Goal: Task Accomplishment & Management: Use online tool/utility

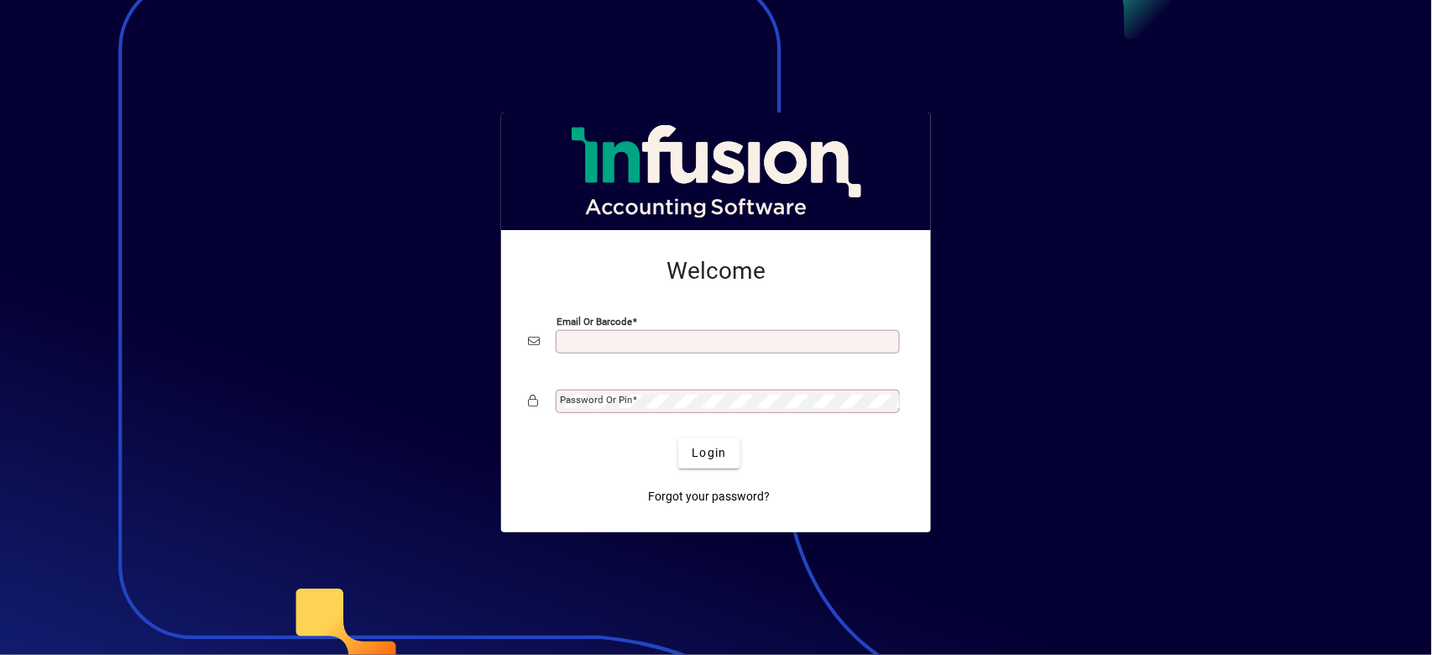
click at [661, 346] on input "Email or Barcode" at bounding box center [729, 341] width 339 height 13
type input "**********"
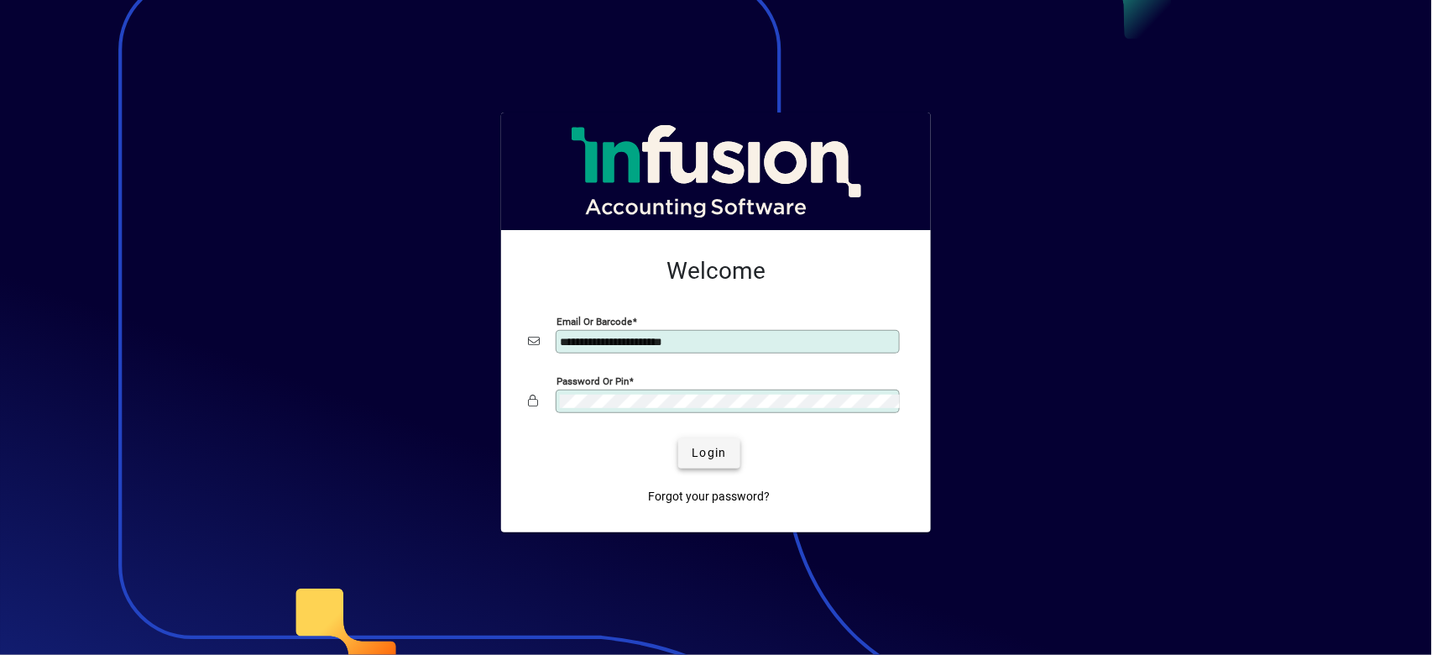
click at [712, 468] on span "submit" at bounding box center [708, 453] width 61 height 40
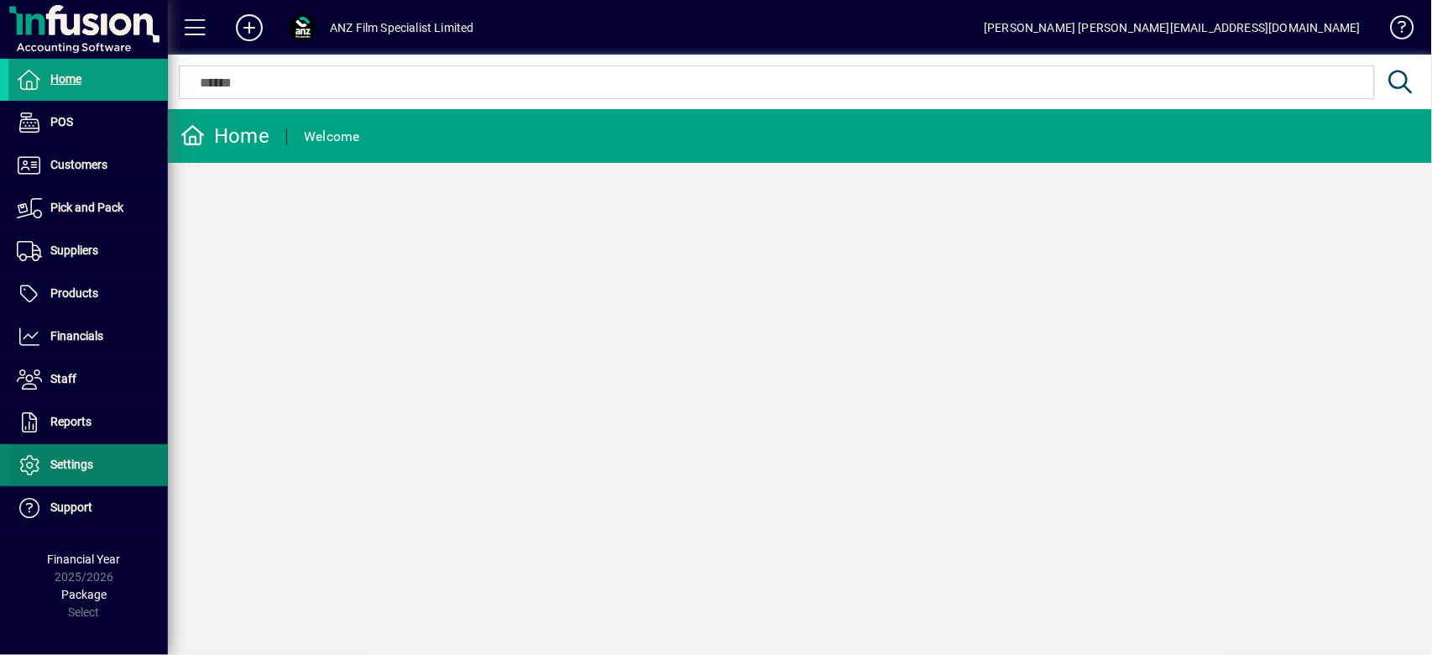
click at [69, 467] on span "Settings" at bounding box center [71, 463] width 43 height 13
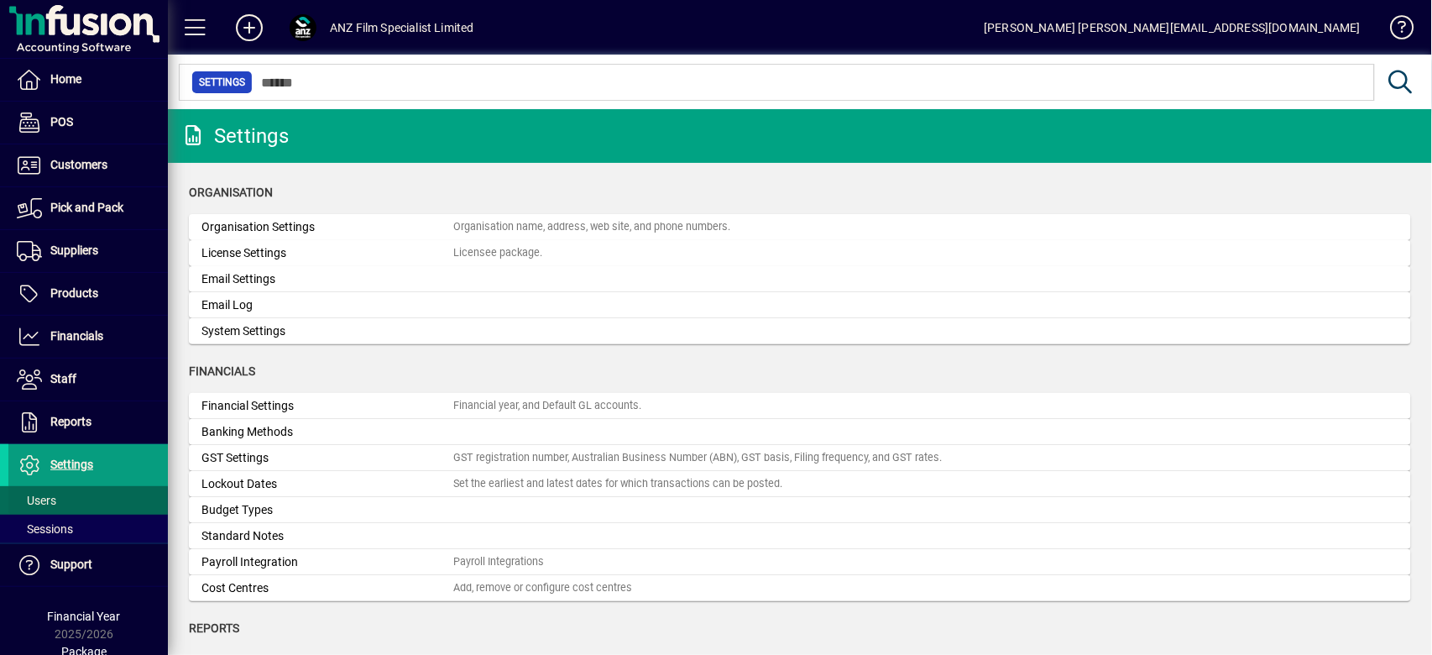
click at [74, 484] on span at bounding box center [87, 500] width 159 height 40
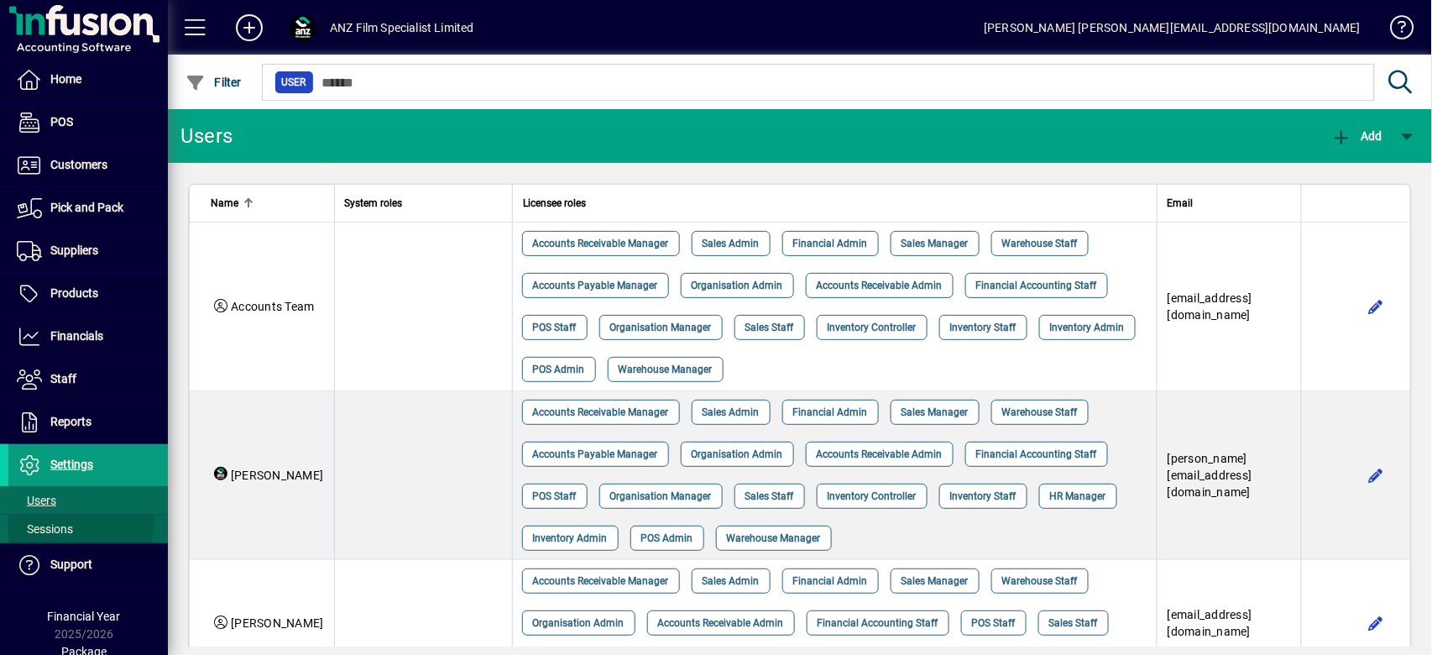
click at [73, 520] on span "Sessions" at bounding box center [40, 529] width 65 height 18
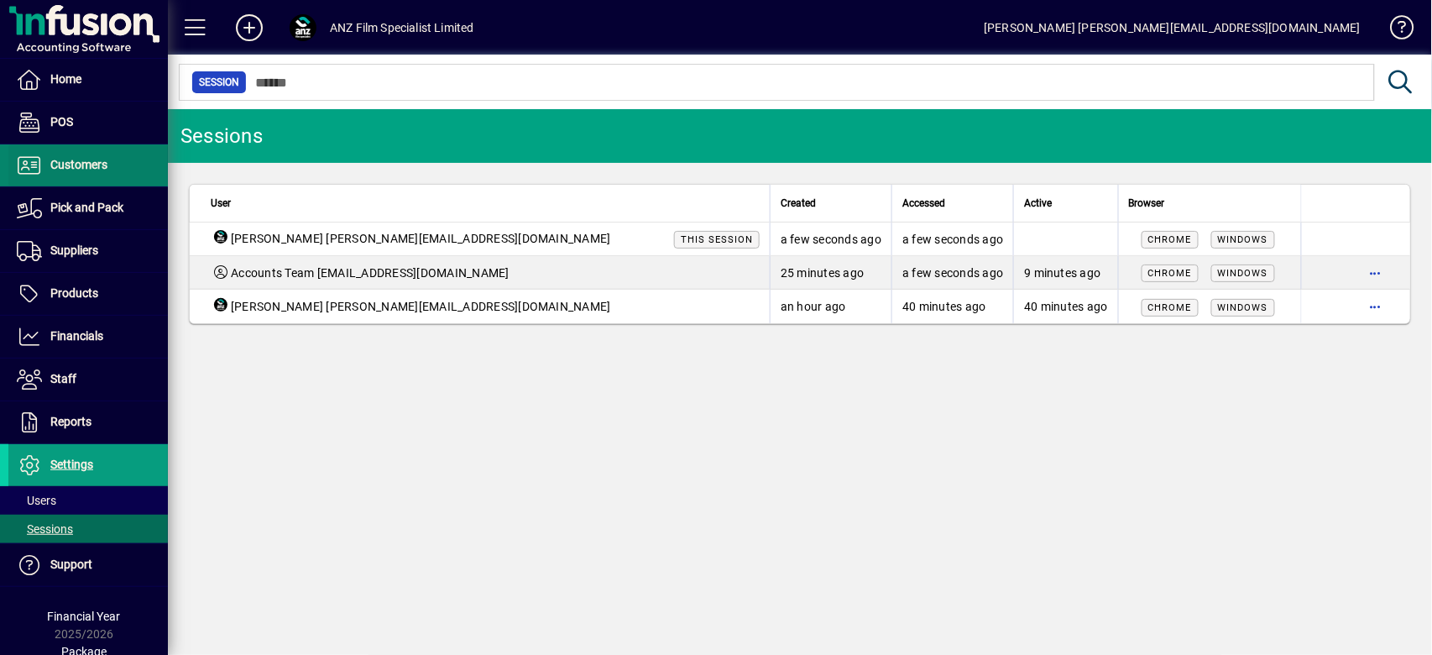
click at [85, 158] on span "Customers" at bounding box center [78, 164] width 57 height 13
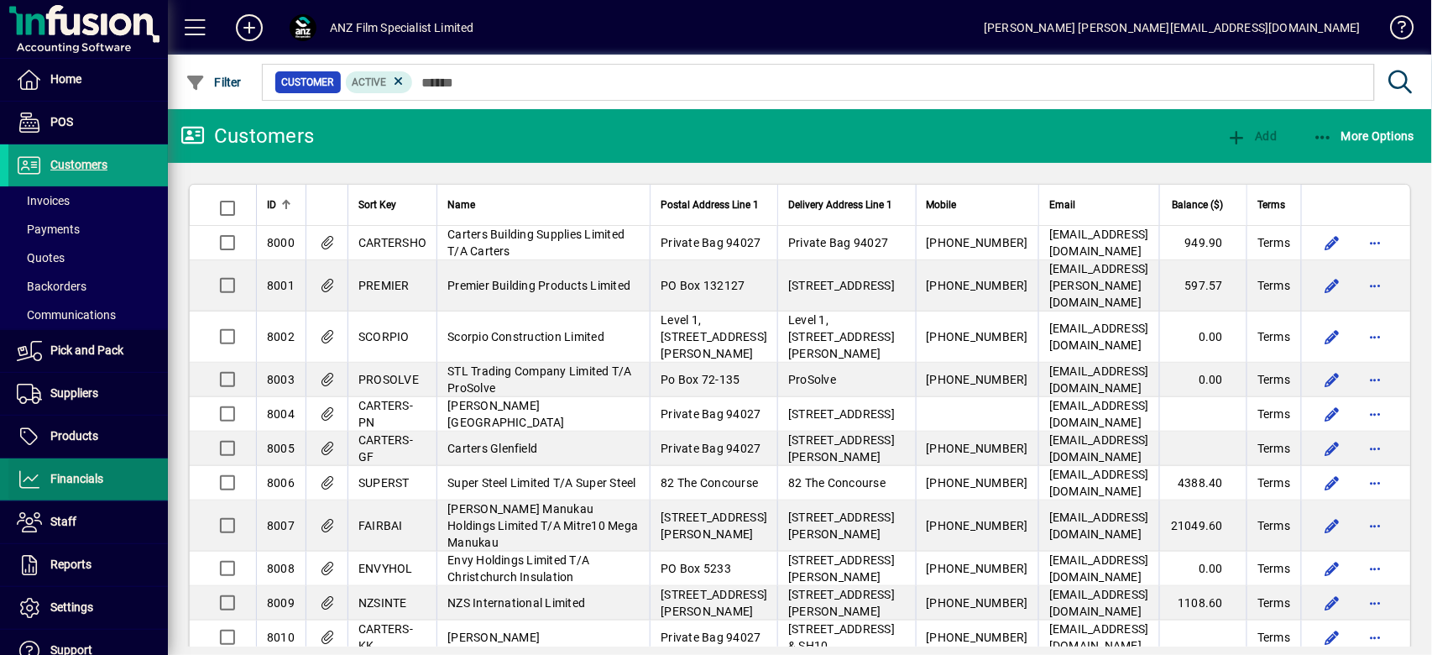
click at [71, 469] on span "Financials" at bounding box center [55, 479] width 95 height 20
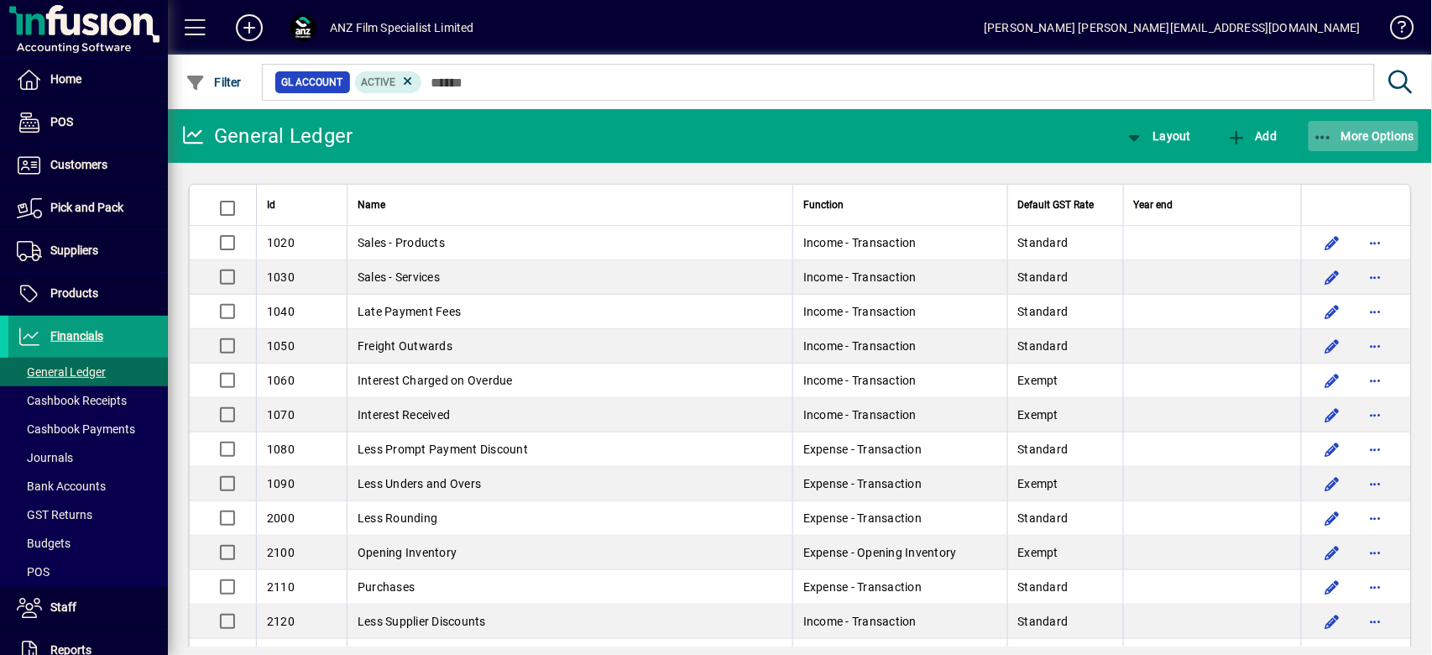
click at [1370, 142] on span "More Options" at bounding box center [1364, 135] width 102 height 13
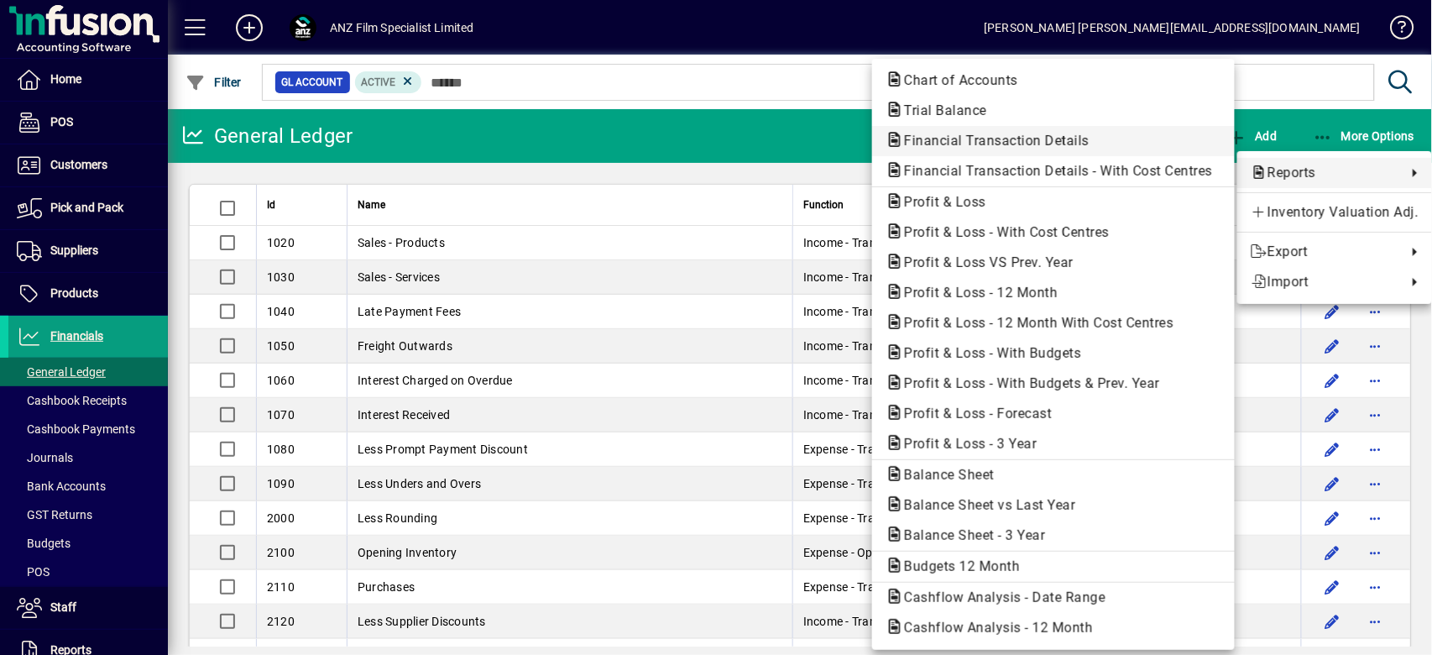
click at [1009, 143] on span "Financial Transaction Details" at bounding box center [992, 141] width 212 height 16
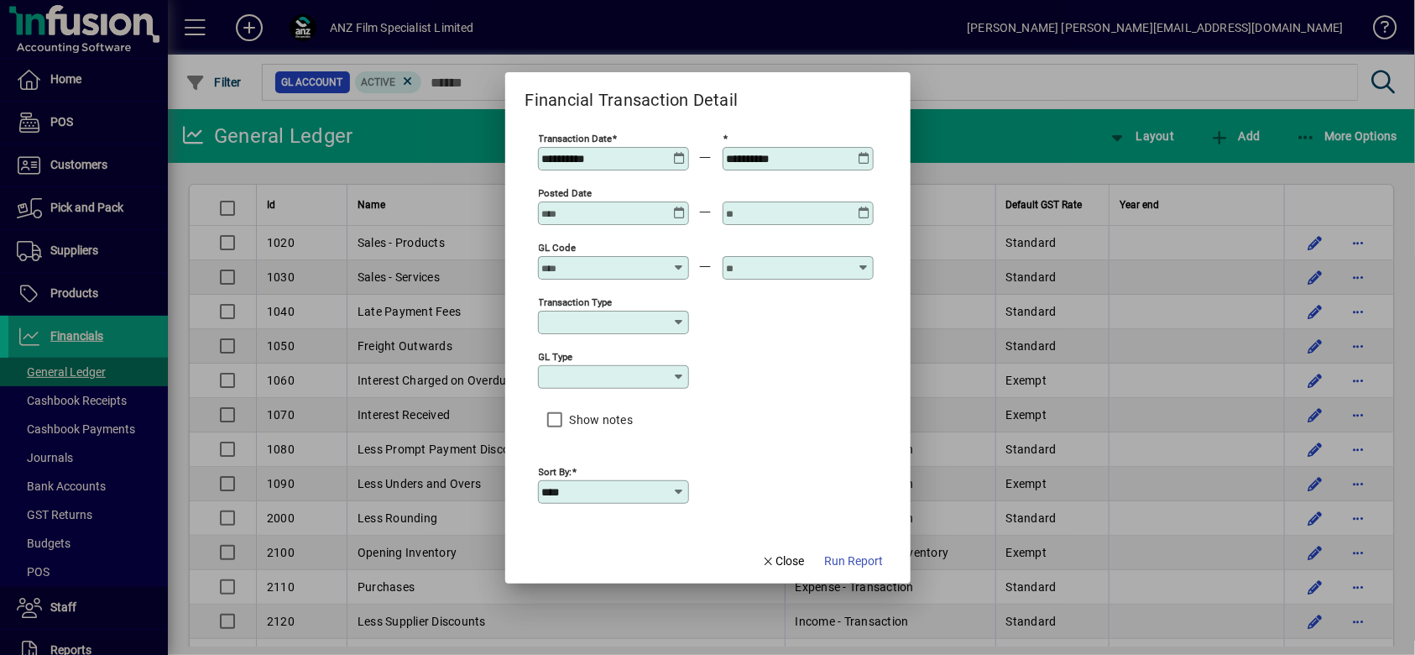
click at [673, 152] on icon at bounding box center [679, 152] width 13 height 0
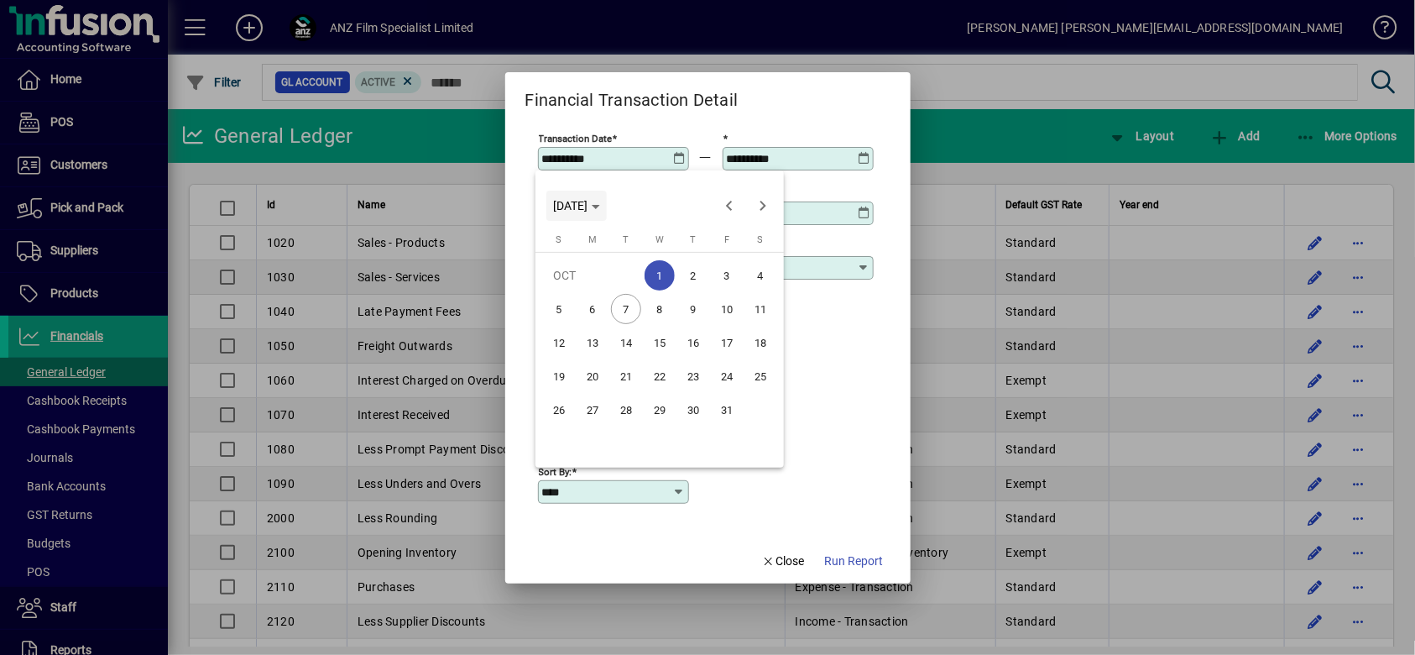
click at [588, 203] on span "WED OCT 01 2025" at bounding box center [570, 205] width 34 height 13
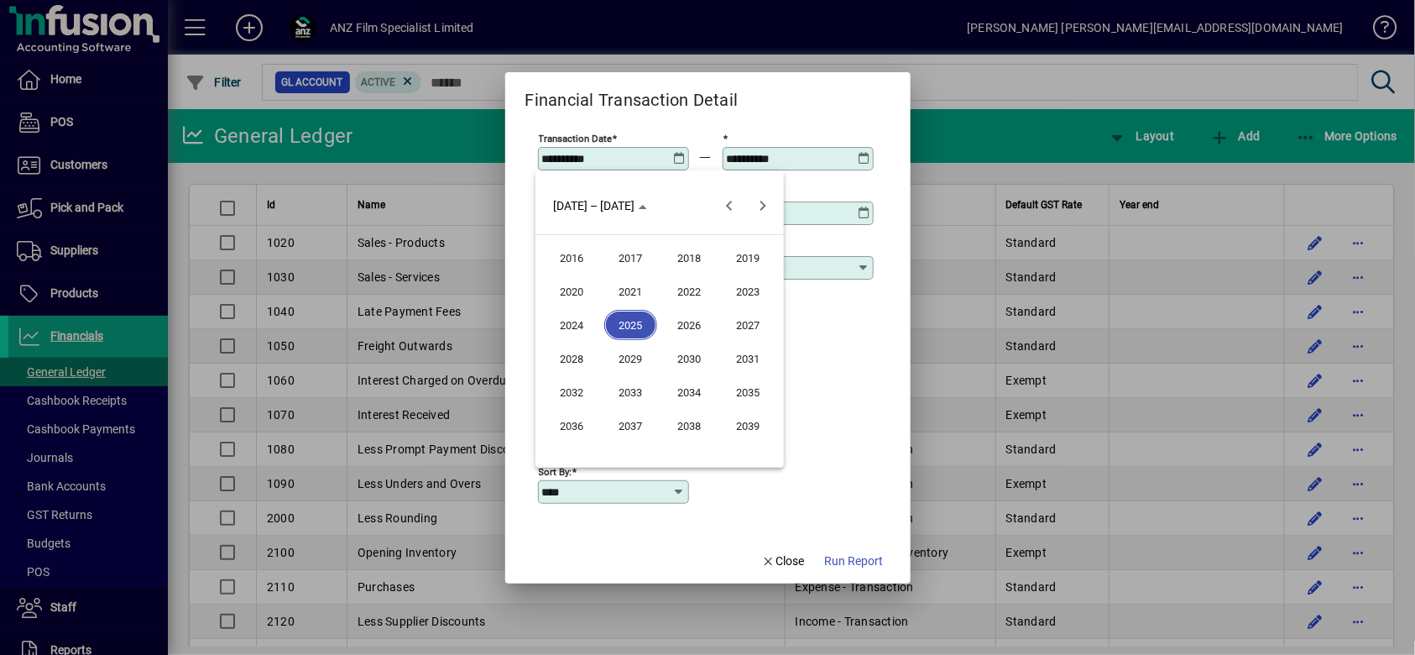
click at [630, 307] on button "2021" at bounding box center [630, 291] width 59 height 34
click at [745, 290] on span "APR" at bounding box center [748, 291] width 53 height 30
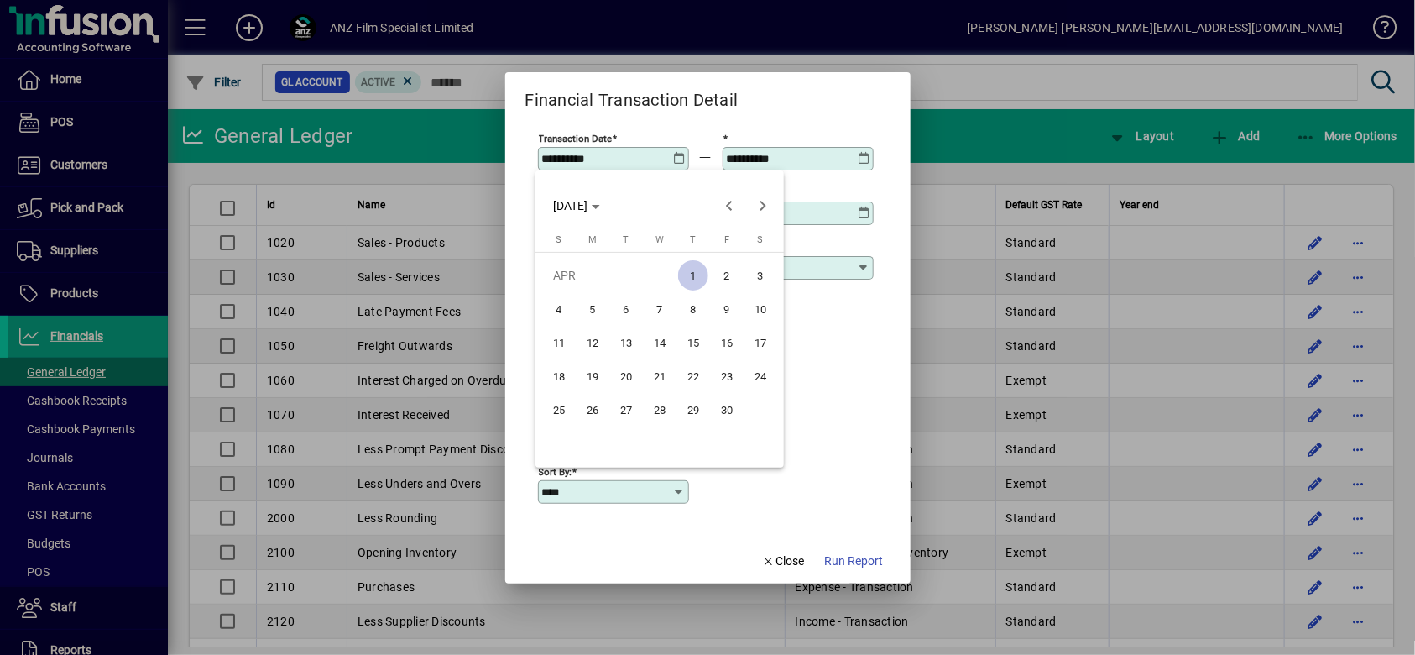
click at [699, 276] on span "1" at bounding box center [693, 275] width 30 height 30
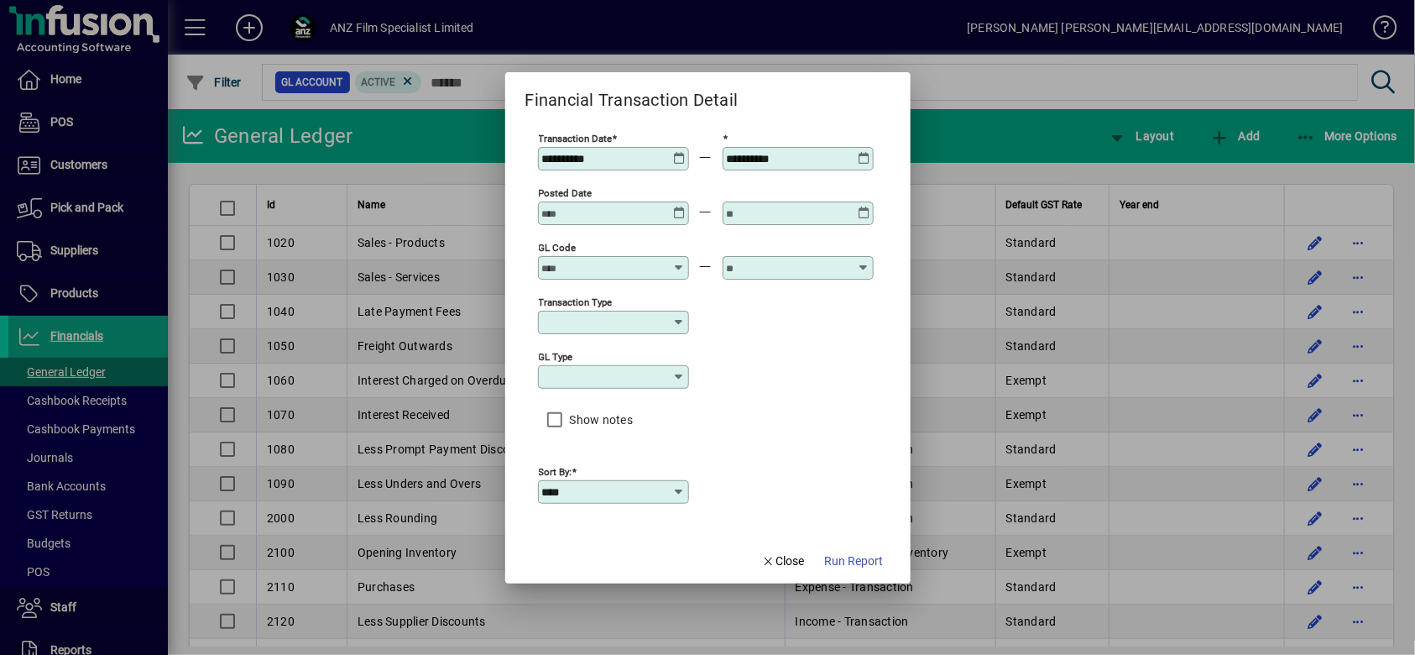
type input "**********"
click at [862, 152] on icon at bounding box center [864, 152] width 13 height 0
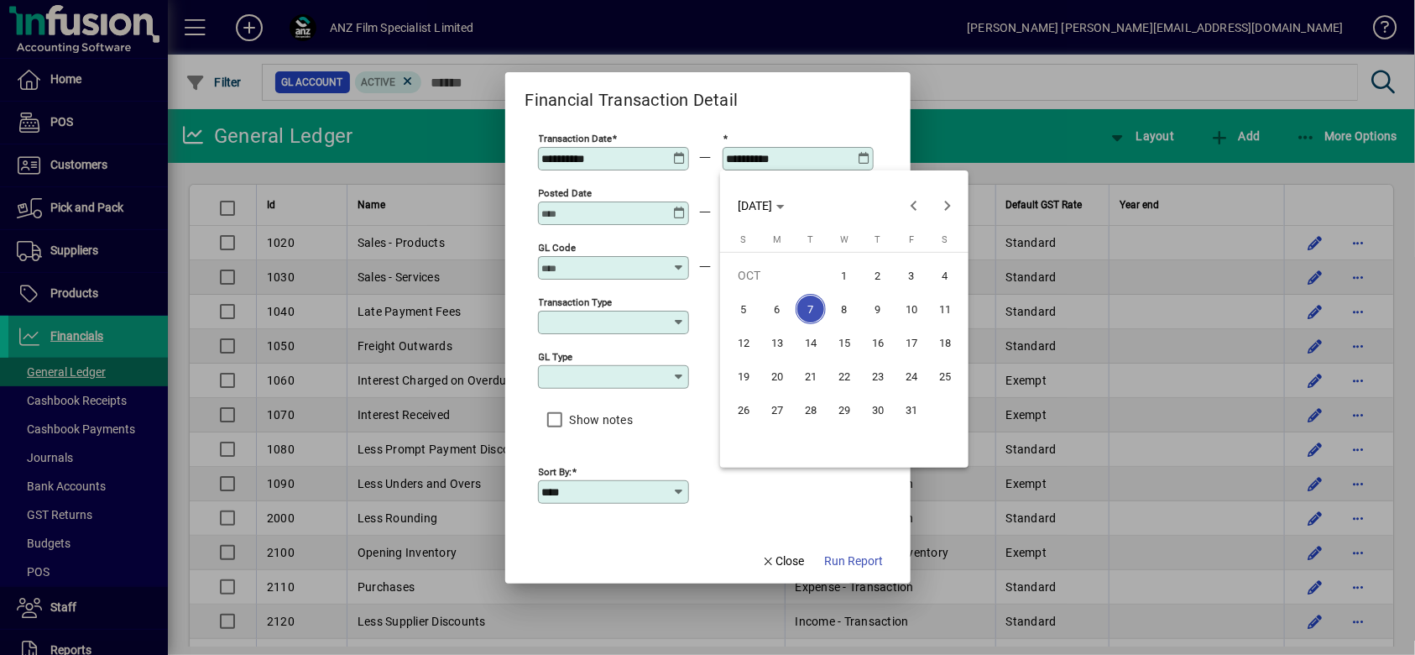
click at [772, 205] on span "TUE OCT 07 2025" at bounding box center [755, 205] width 34 height 13
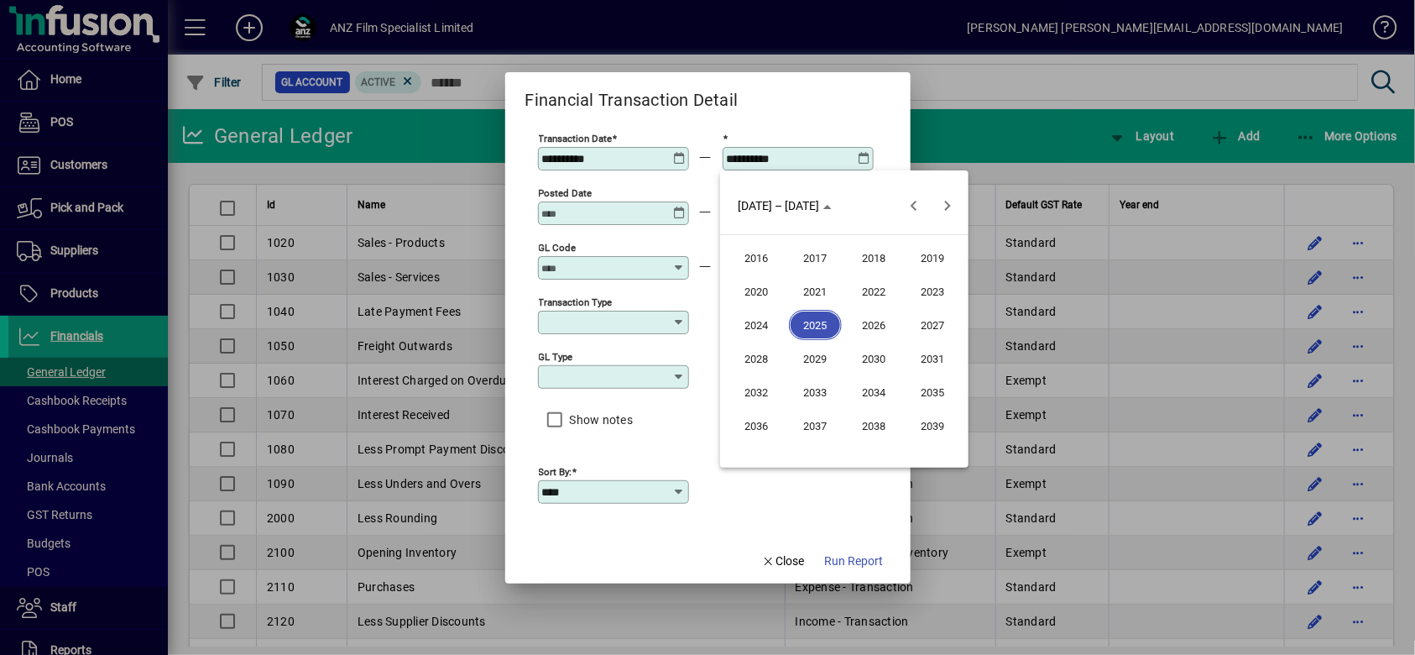
click at [817, 325] on span "2025" at bounding box center [815, 325] width 53 height 30
click at [761, 353] on span "SEP" at bounding box center [756, 358] width 53 height 30
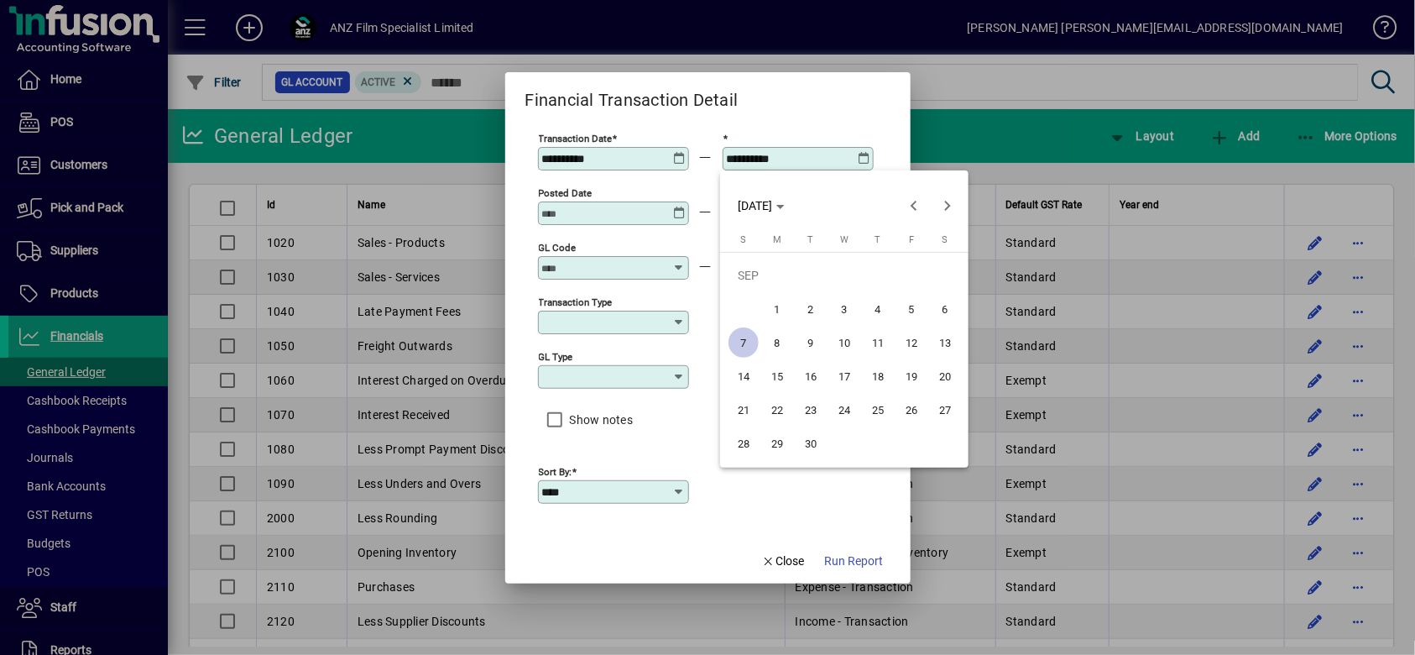
click at [806, 439] on span "30" at bounding box center [811, 443] width 30 height 30
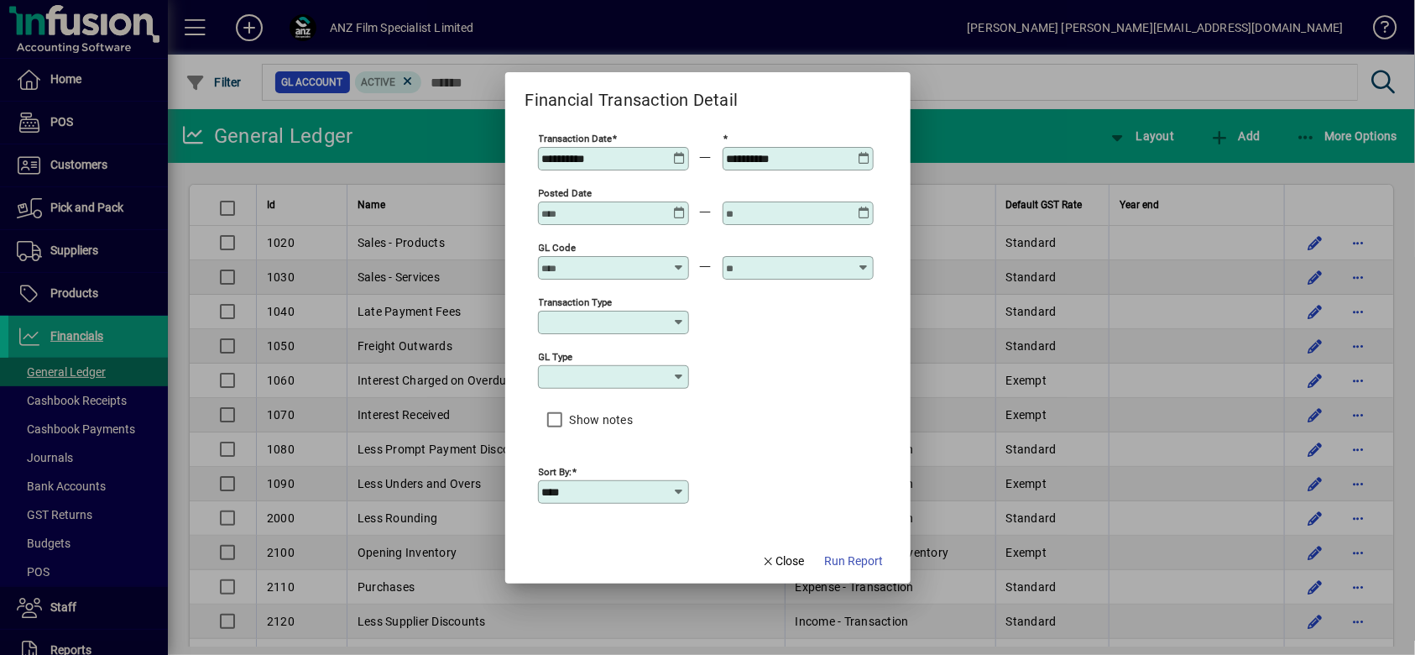
type input "**********"
click at [630, 489] on input "****" at bounding box center [607, 491] width 130 height 13
click at [788, 446] on div "**********" at bounding box center [706, 324] width 336 height 388
click at [866, 567] on span "Run Report" at bounding box center [854, 561] width 59 height 18
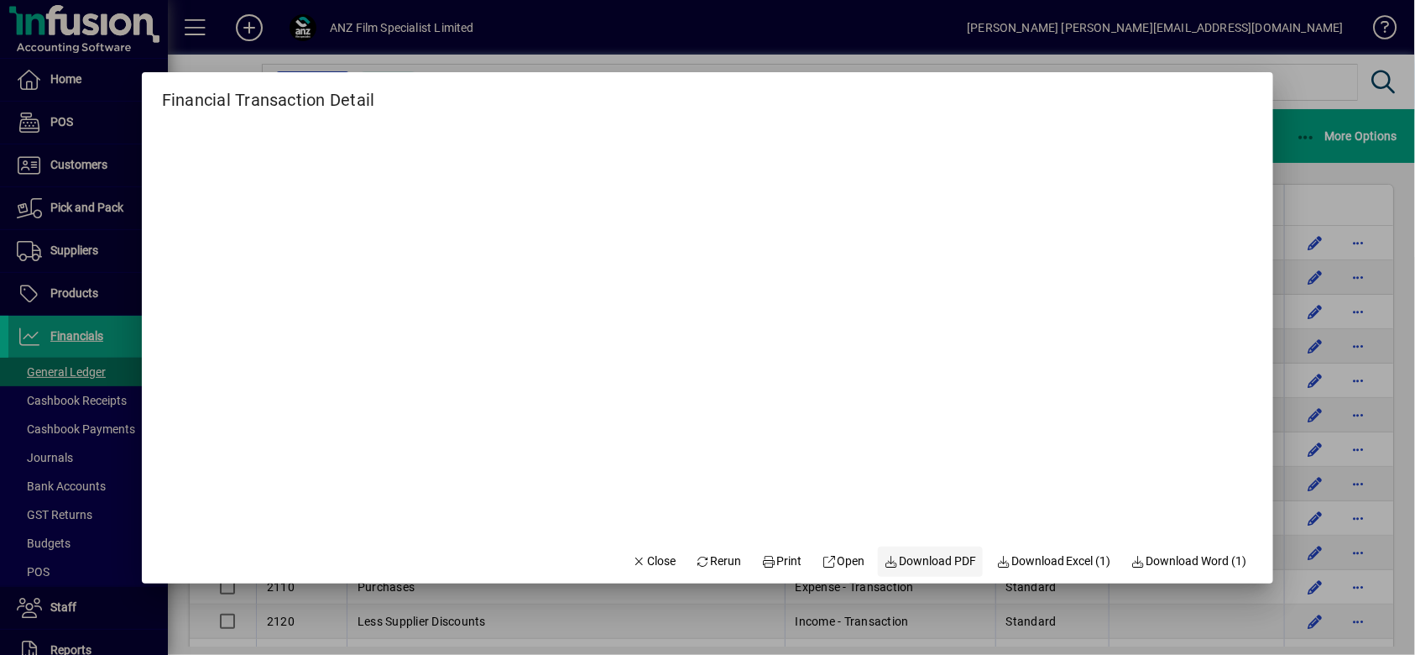
click at [941, 560] on span "Download PDF" at bounding box center [931, 561] width 92 height 18
click at [651, 567] on span "Close" at bounding box center [654, 561] width 44 height 18
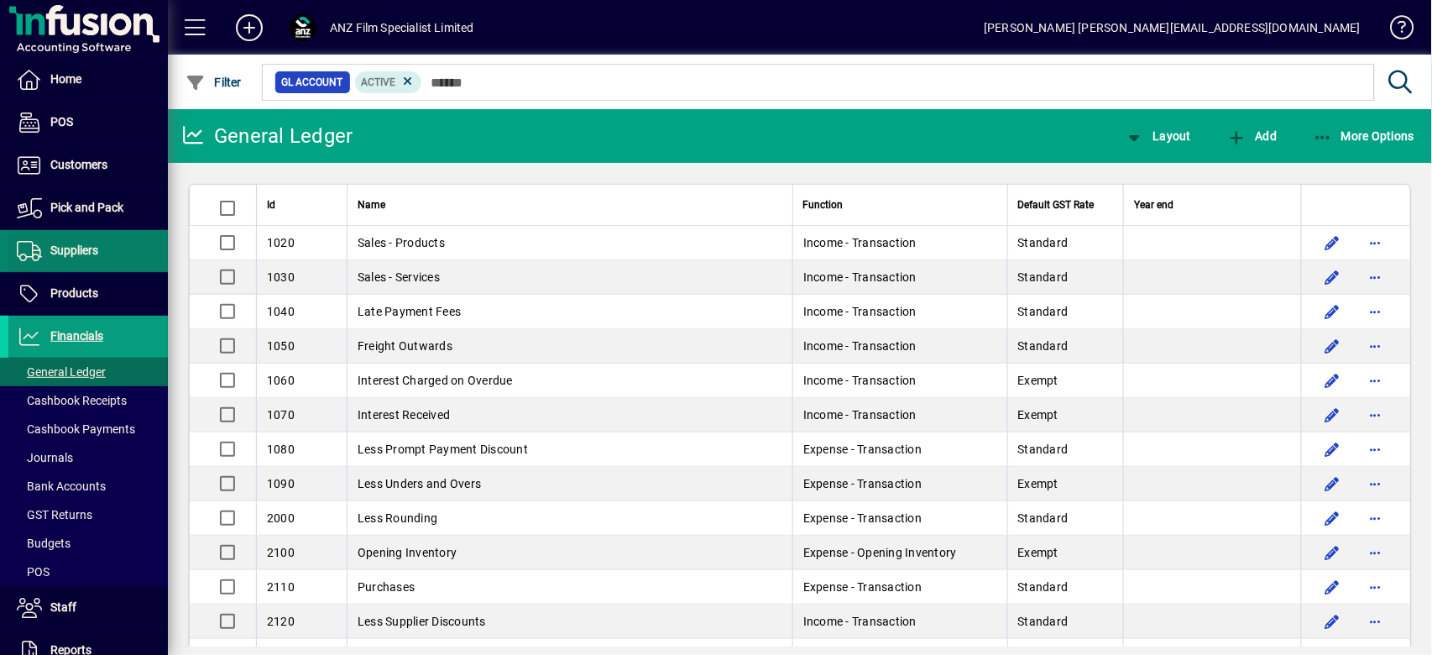
click at [44, 255] on span "Suppliers" at bounding box center [53, 251] width 90 height 20
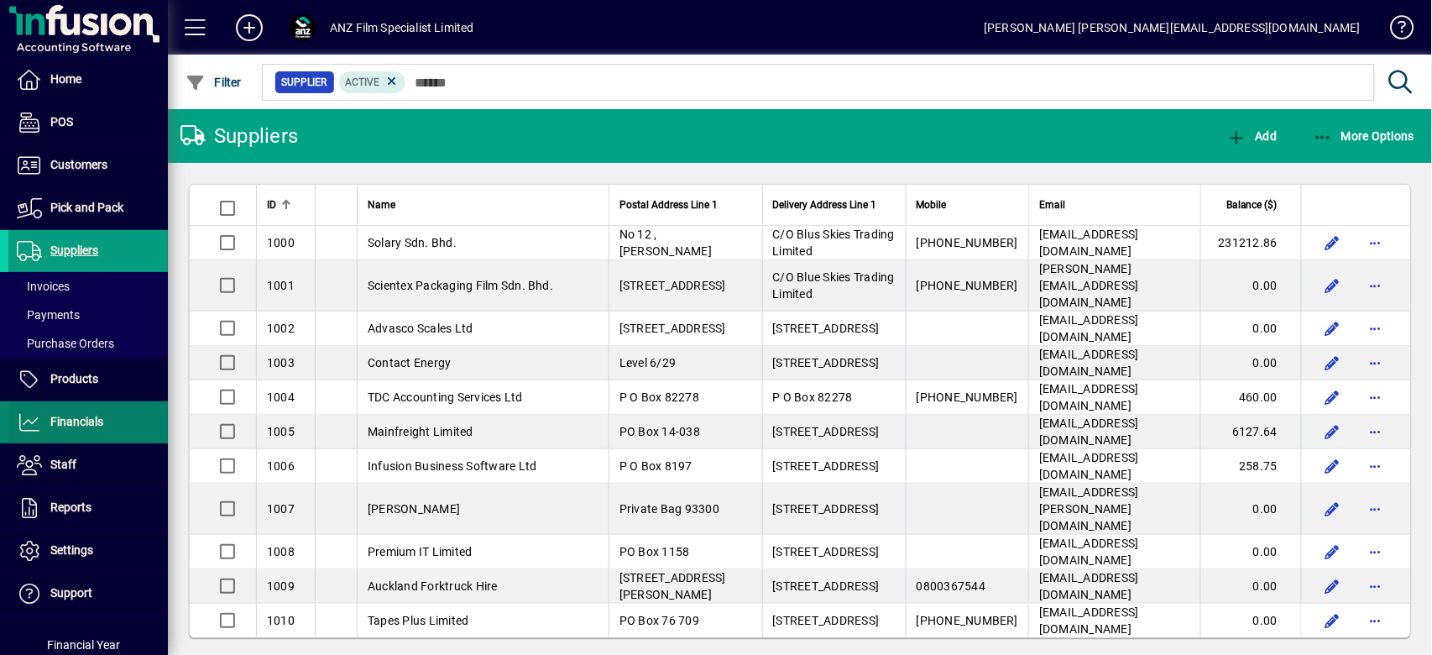
click at [79, 428] on span "Financials" at bounding box center [55, 422] width 95 height 20
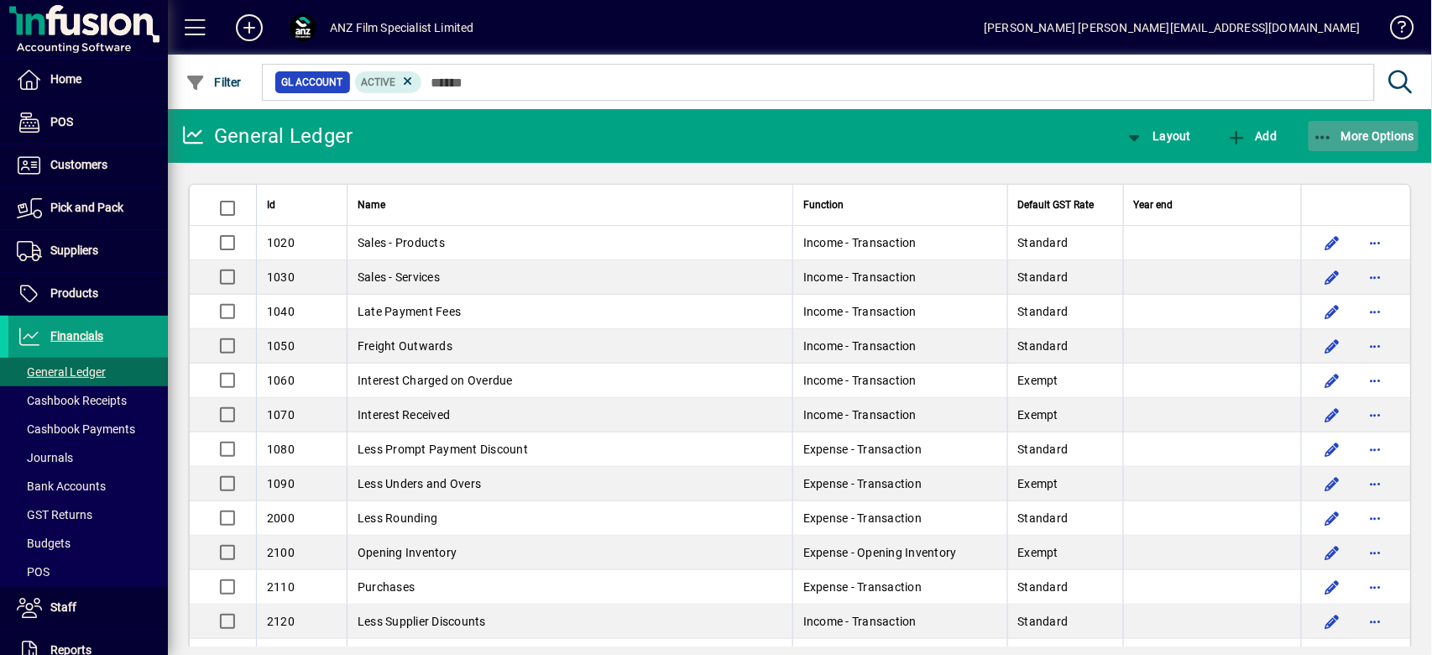
click at [1395, 129] on span "More Options" at bounding box center [1364, 135] width 102 height 13
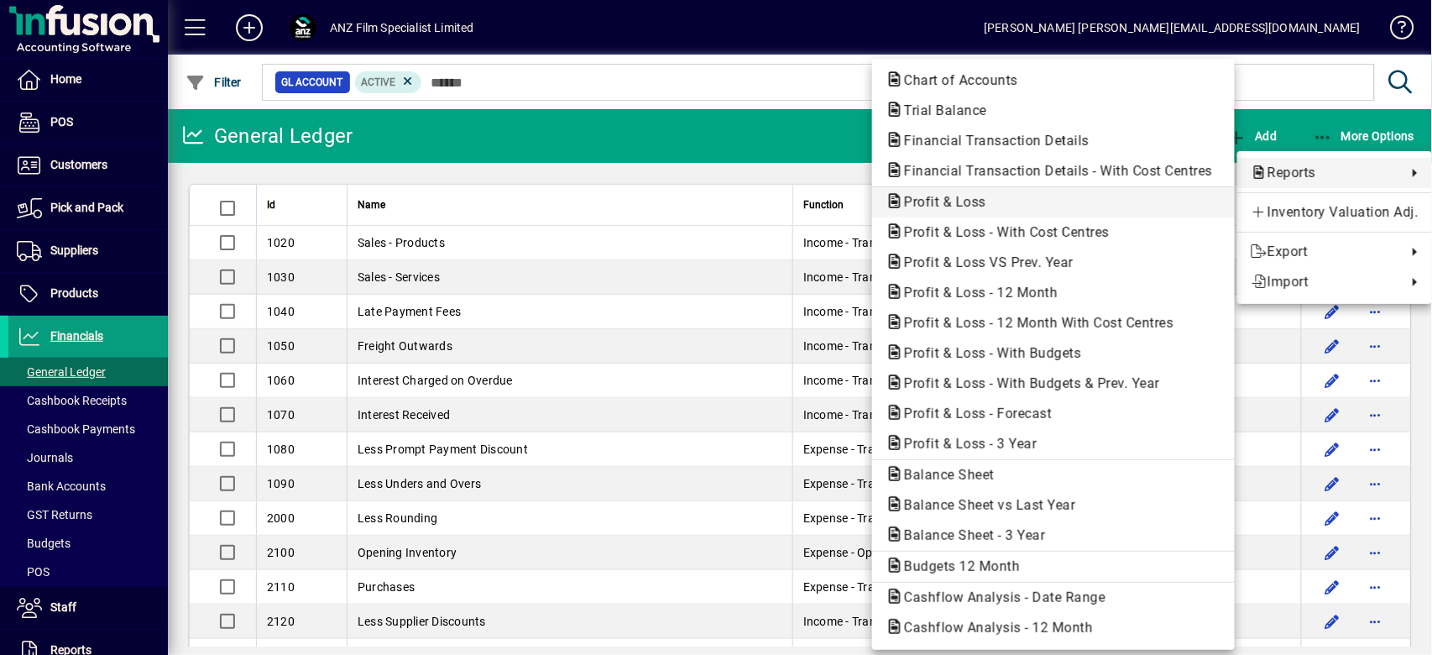
click at [928, 198] on span "Profit & Loss" at bounding box center [940, 202] width 109 height 16
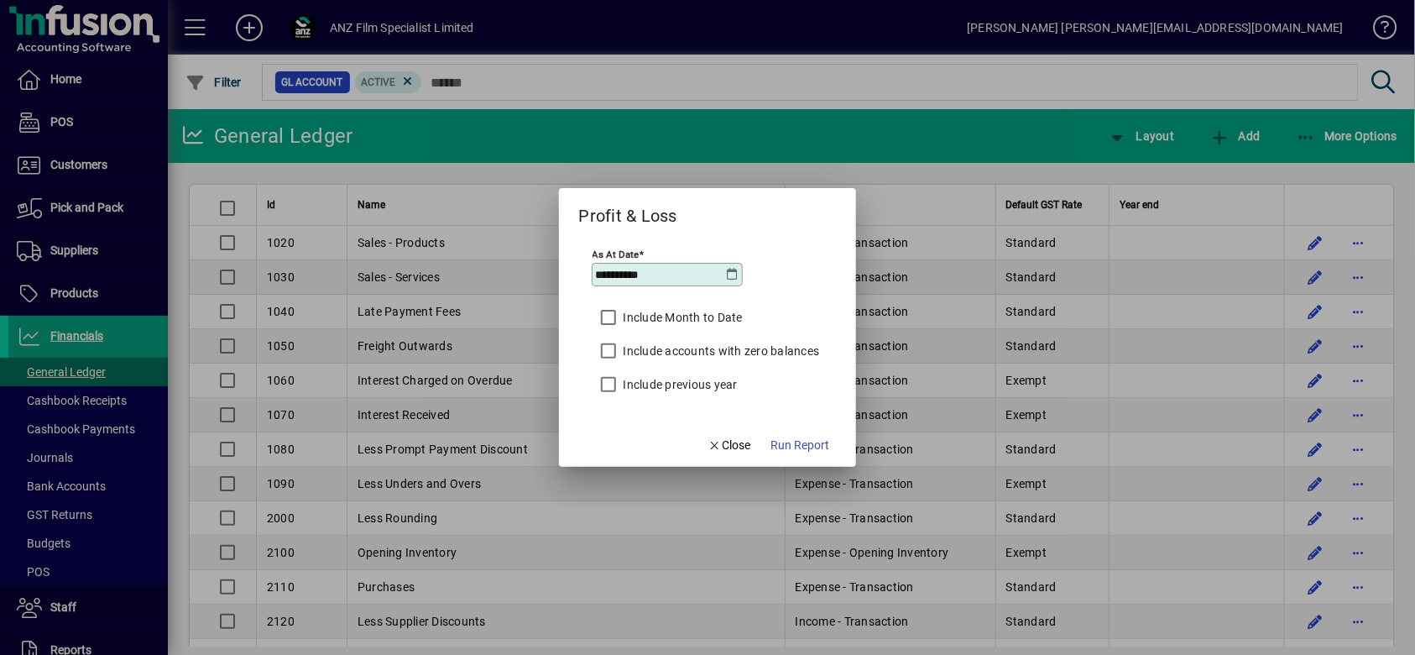
click at [732, 274] on icon at bounding box center [732, 274] width 13 height 13
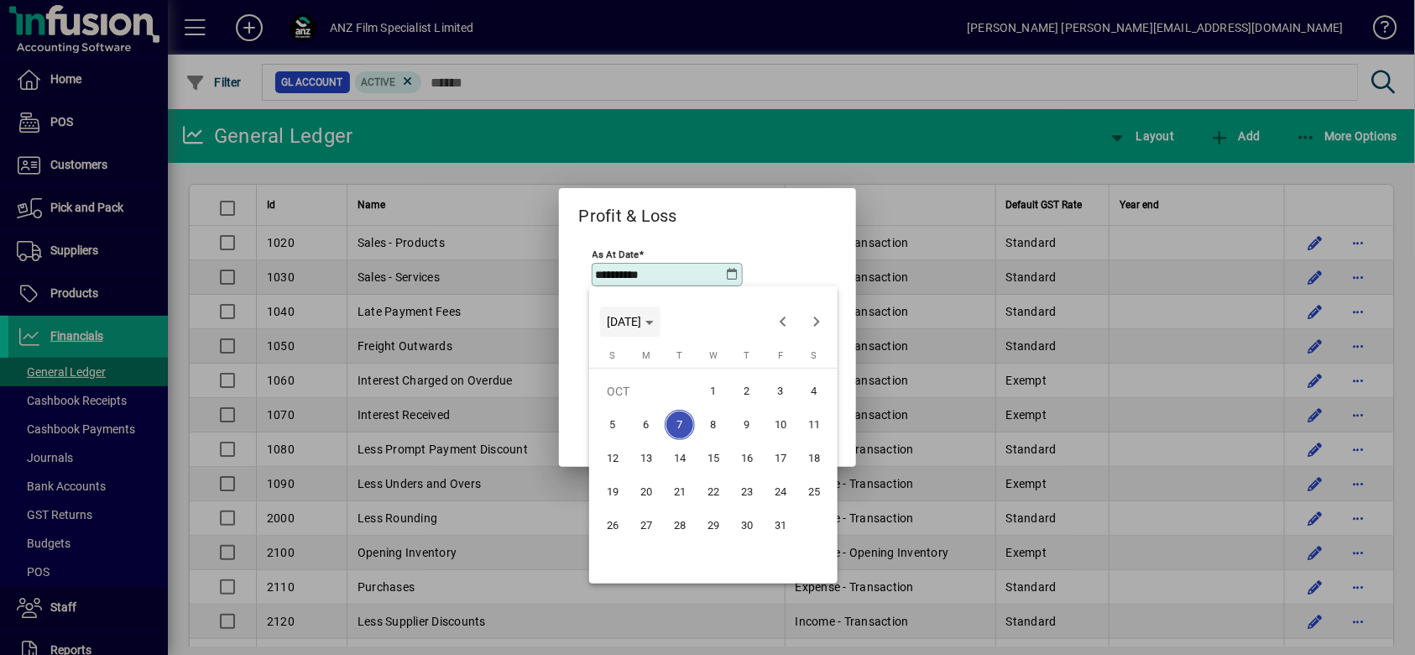
click at [641, 316] on span "TUE OCT 07 2025" at bounding box center [624, 321] width 34 height 13
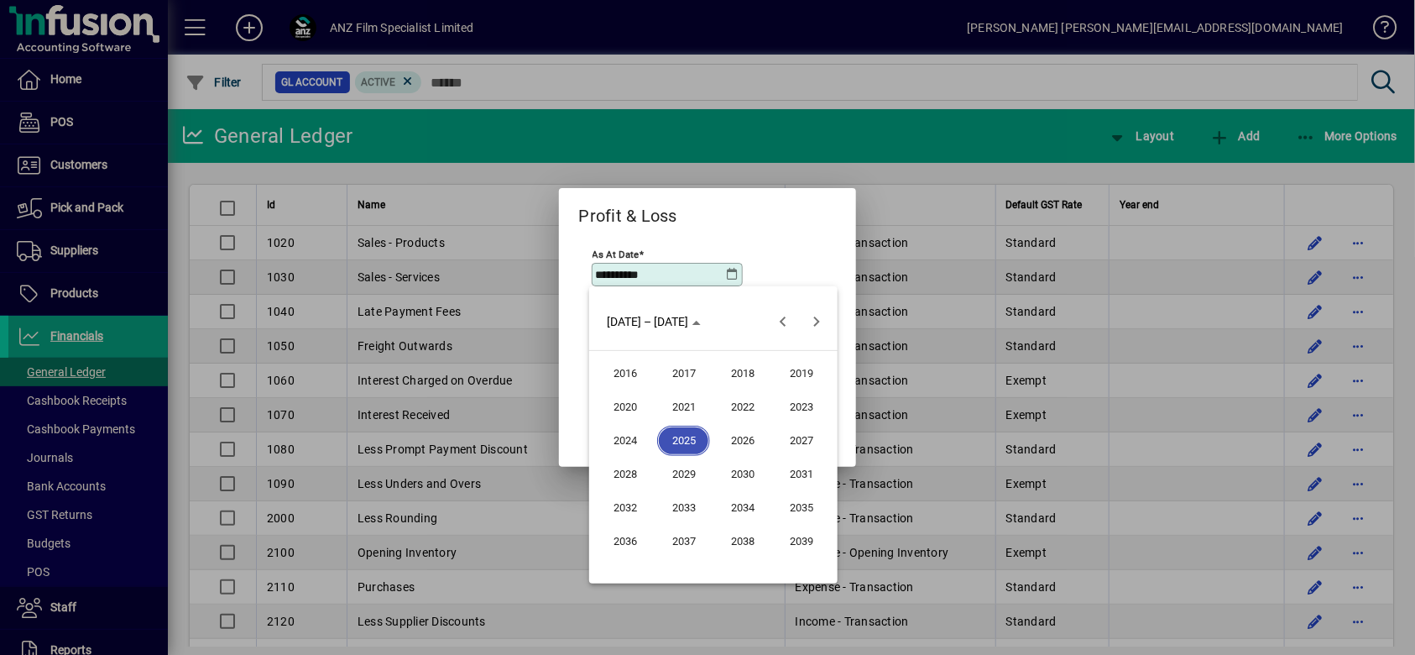
click at [672, 433] on span "2025" at bounding box center [683, 441] width 53 height 30
click at [626, 474] on span "SEP" at bounding box center [624, 474] width 53 height 30
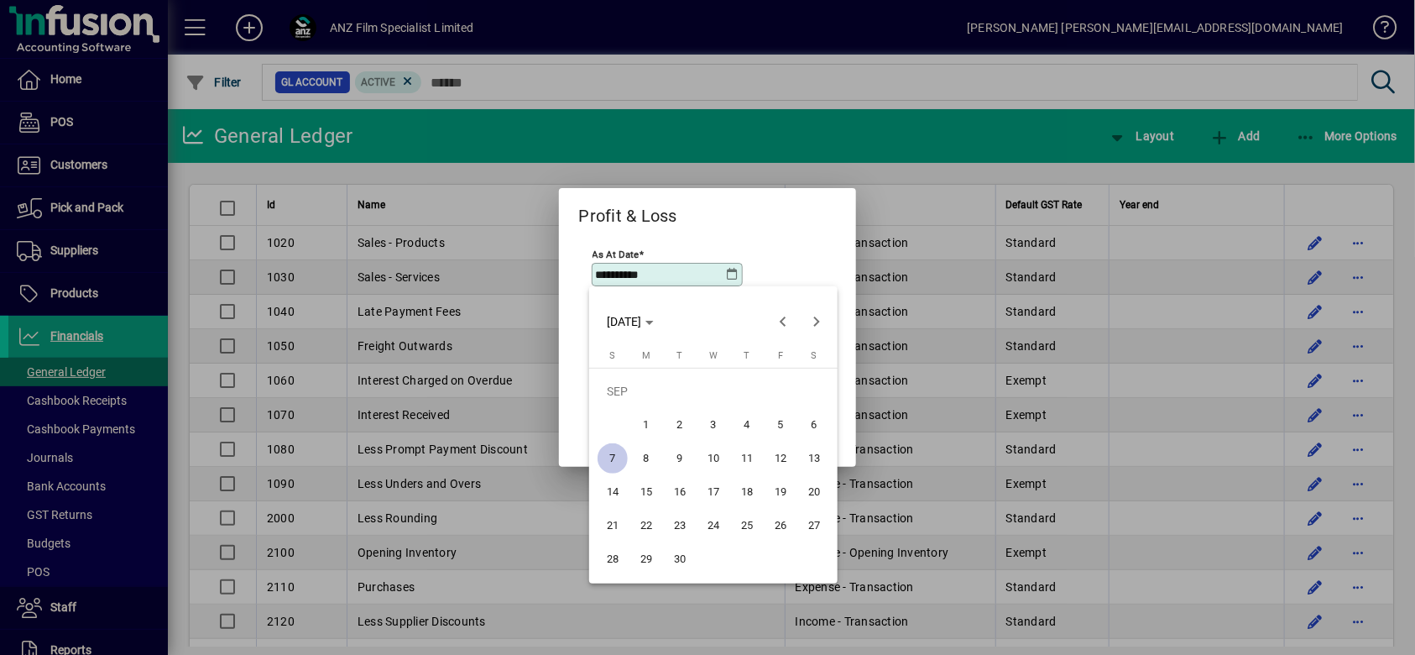
click at [683, 566] on span "30" at bounding box center [680, 559] width 30 height 30
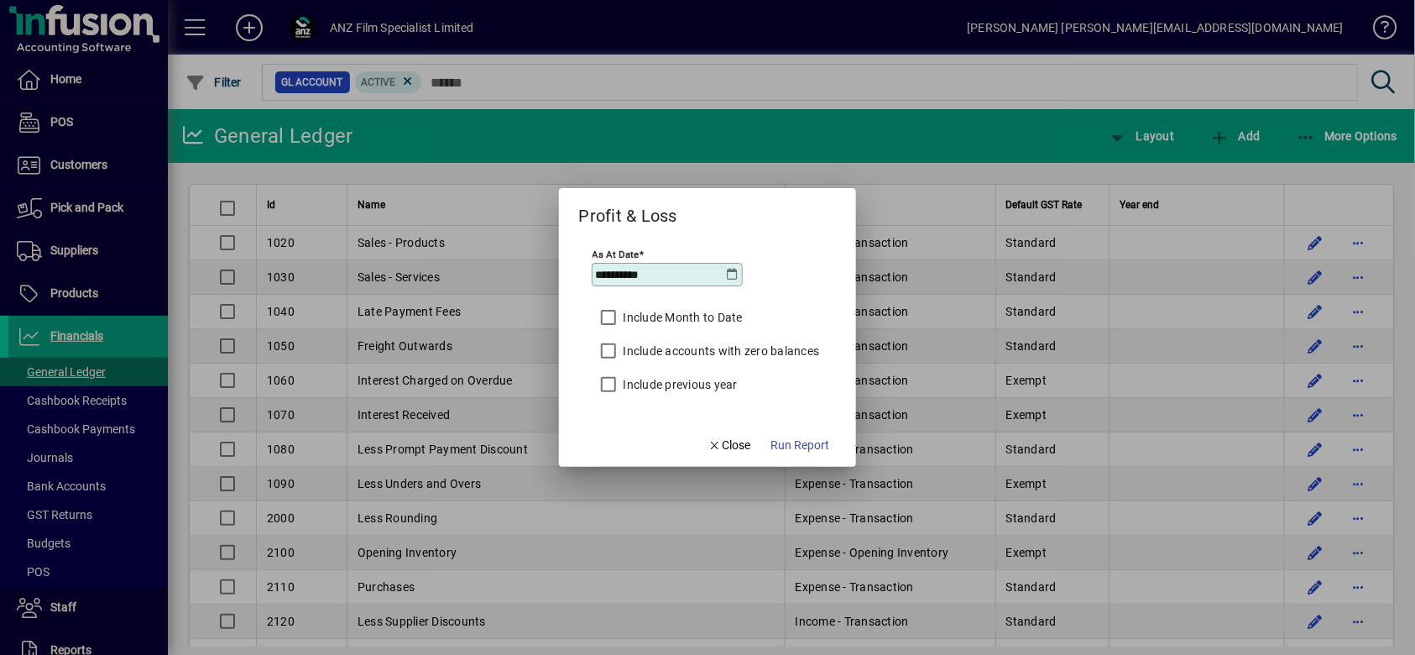
type input "**********"
click at [806, 443] on span "Run Report" at bounding box center [800, 445] width 59 height 18
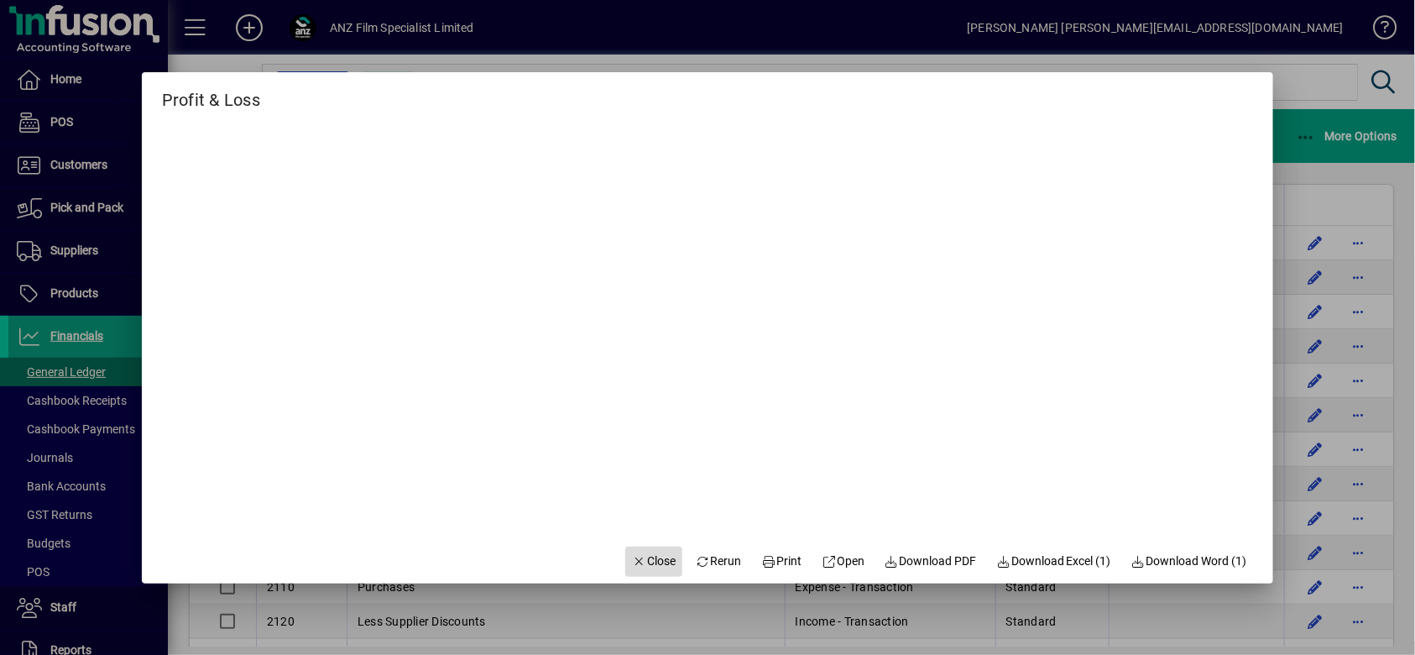
click at [637, 562] on span "Close" at bounding box center [654, 561] width 44 height 18
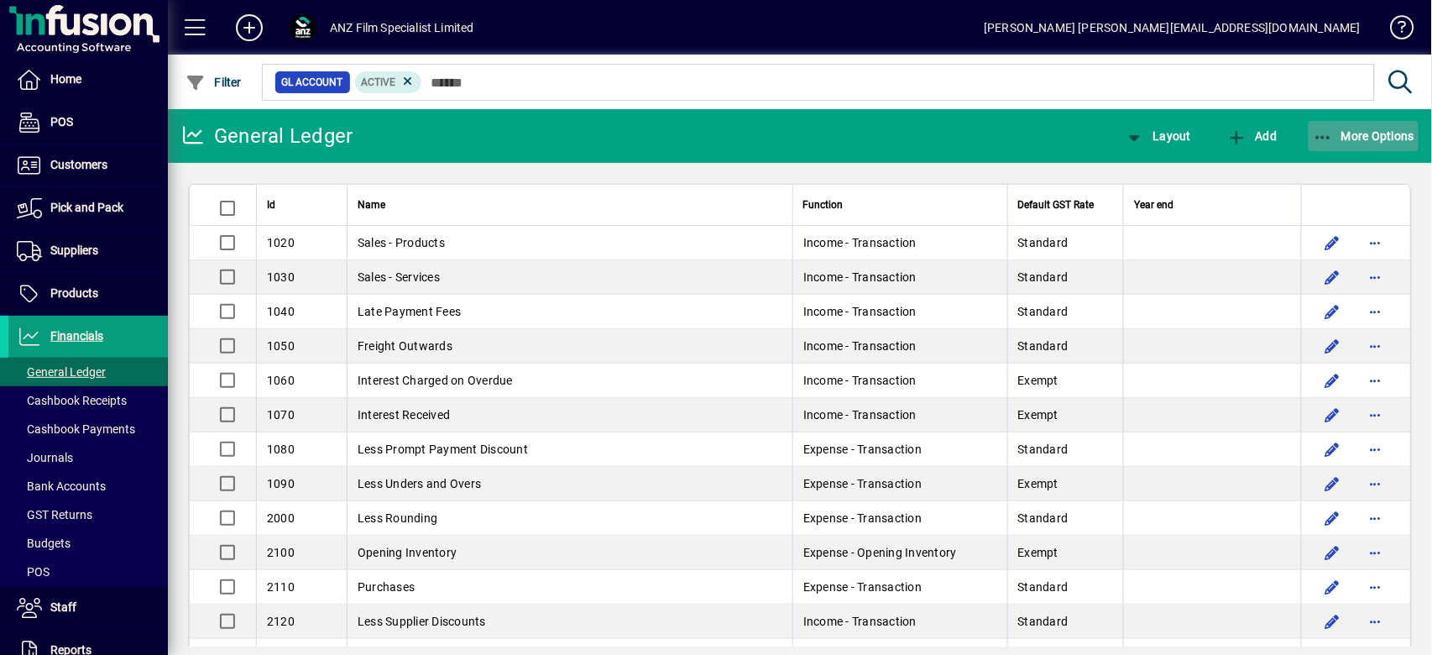
click at [1387, 138] on span "More Options" at bounding box center [1364, 135] width 102 height 13
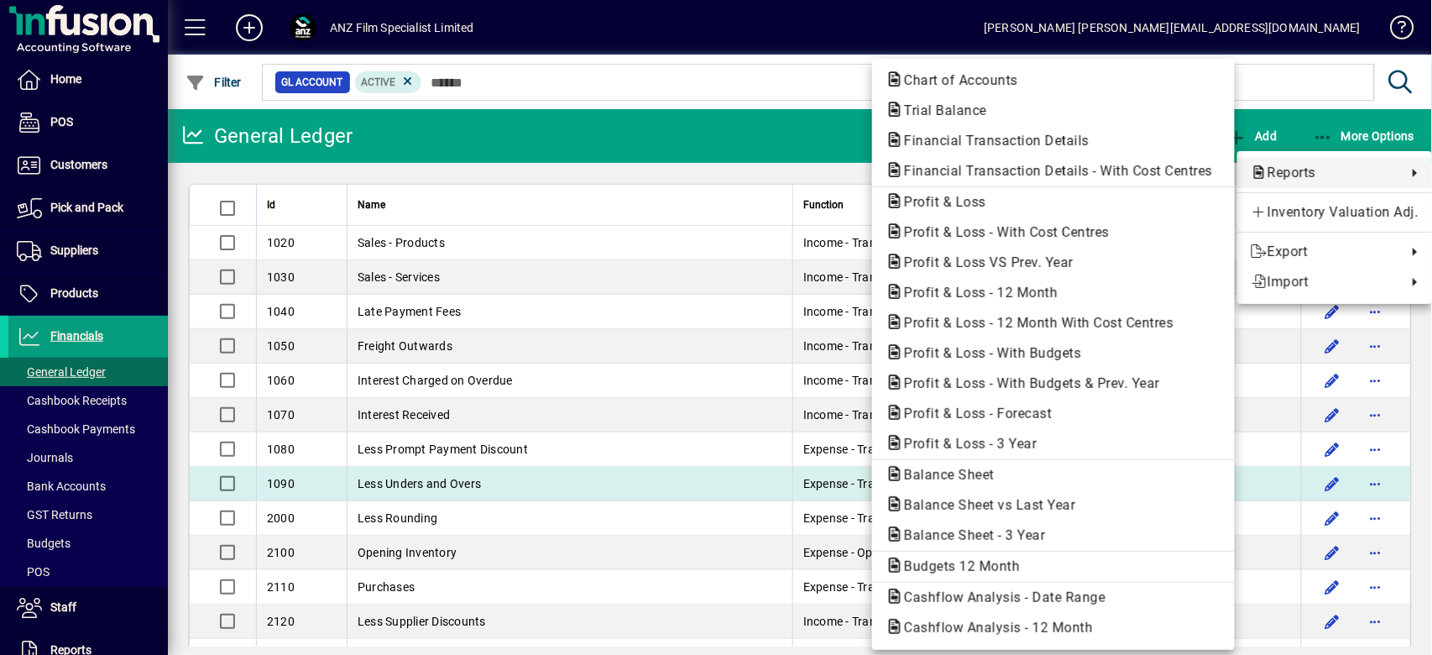
click at [931, 476] on span "Balance Sheet" at bounding box center [945, 475] width 118 height 16
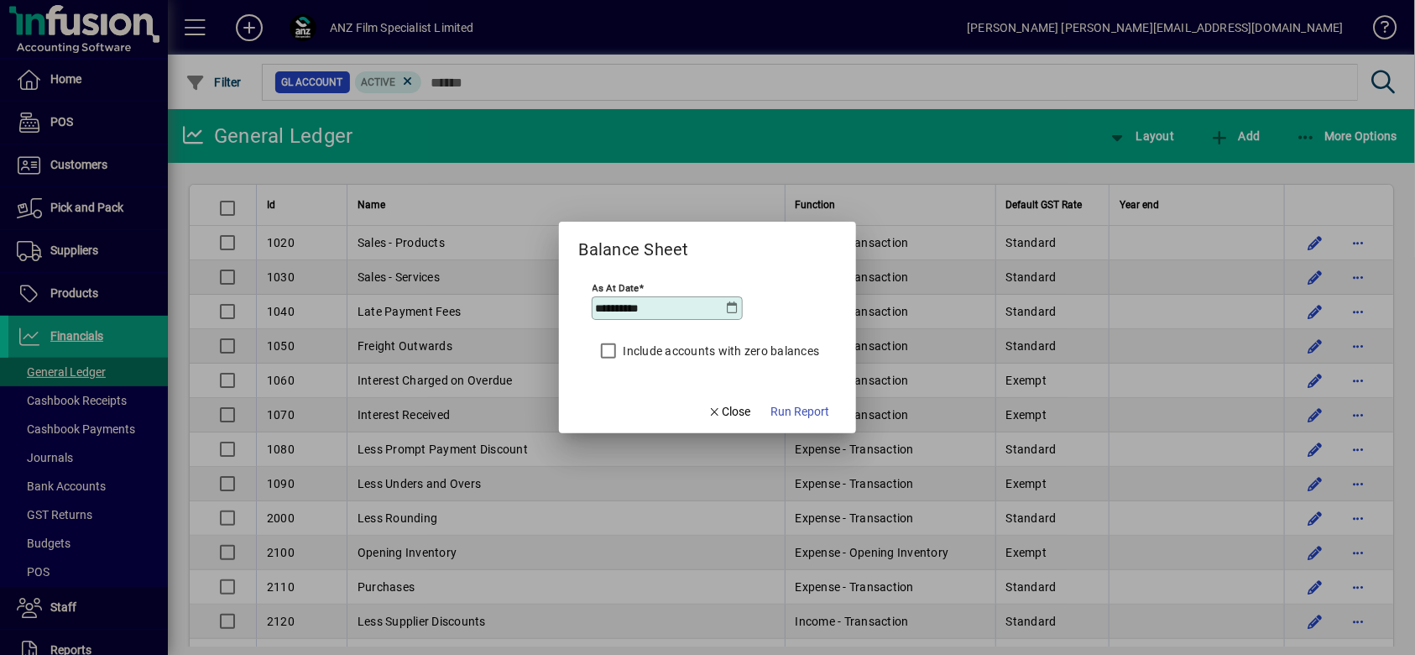
click at [726, 301] on icon at bounding box center [732, 307] width 13 height 13
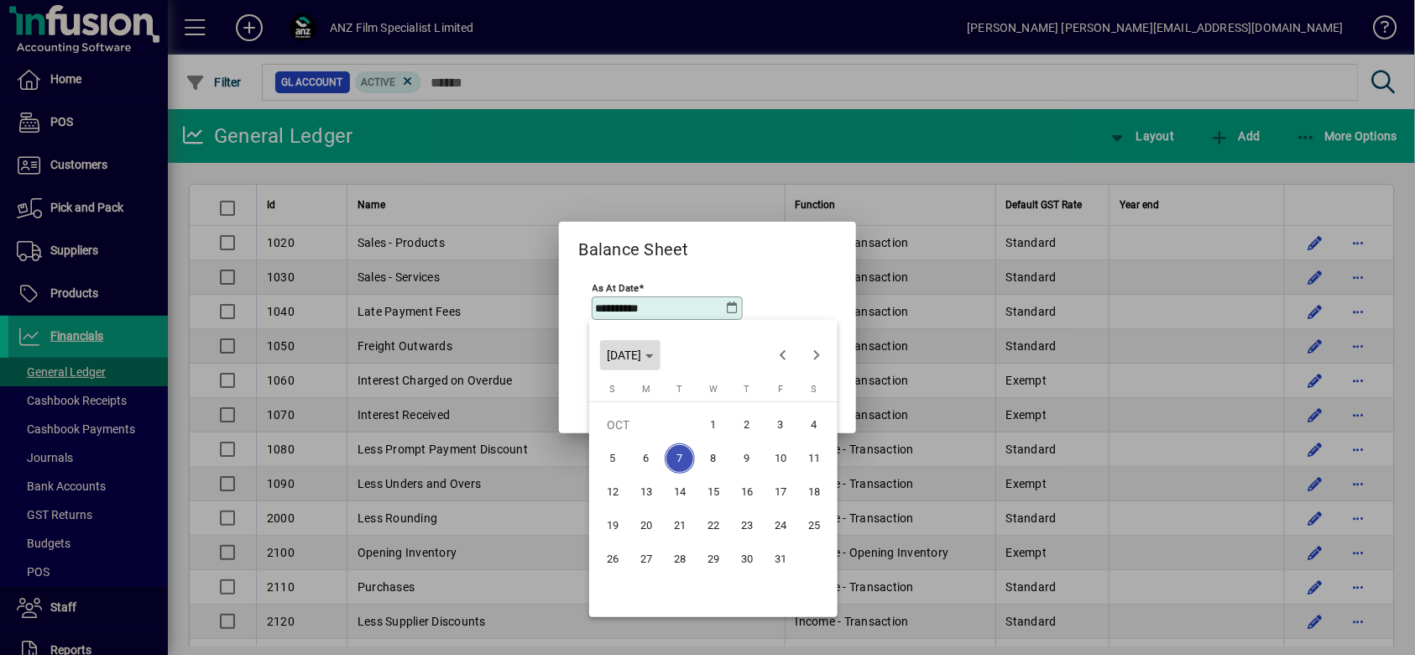
click at [641, 353] on span "TUE OCT 07 2025" at bounding box center [624, 354] width 34 height 13
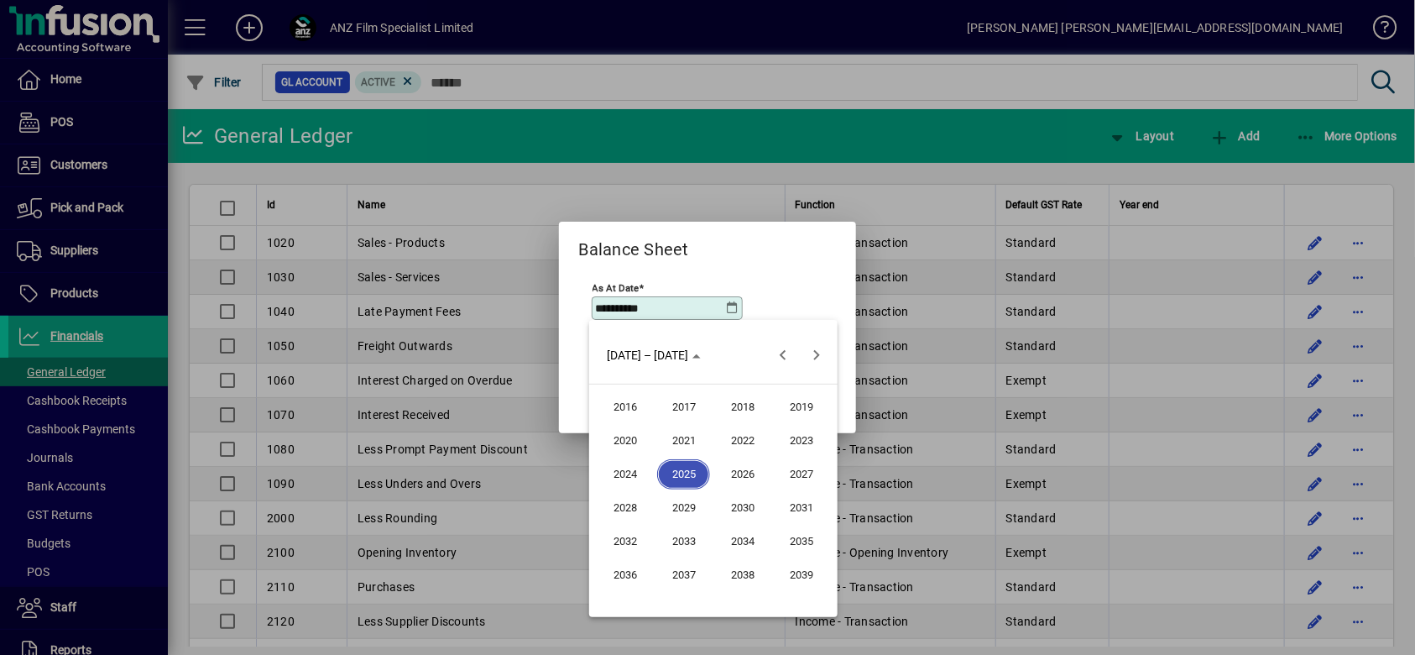
click at [670, 464] on span "2025" at bounding box center [683, 474] width 53 height 30
click at [625, 499] on span "SEP" at bounding box center [624, 508] width 53 height 30
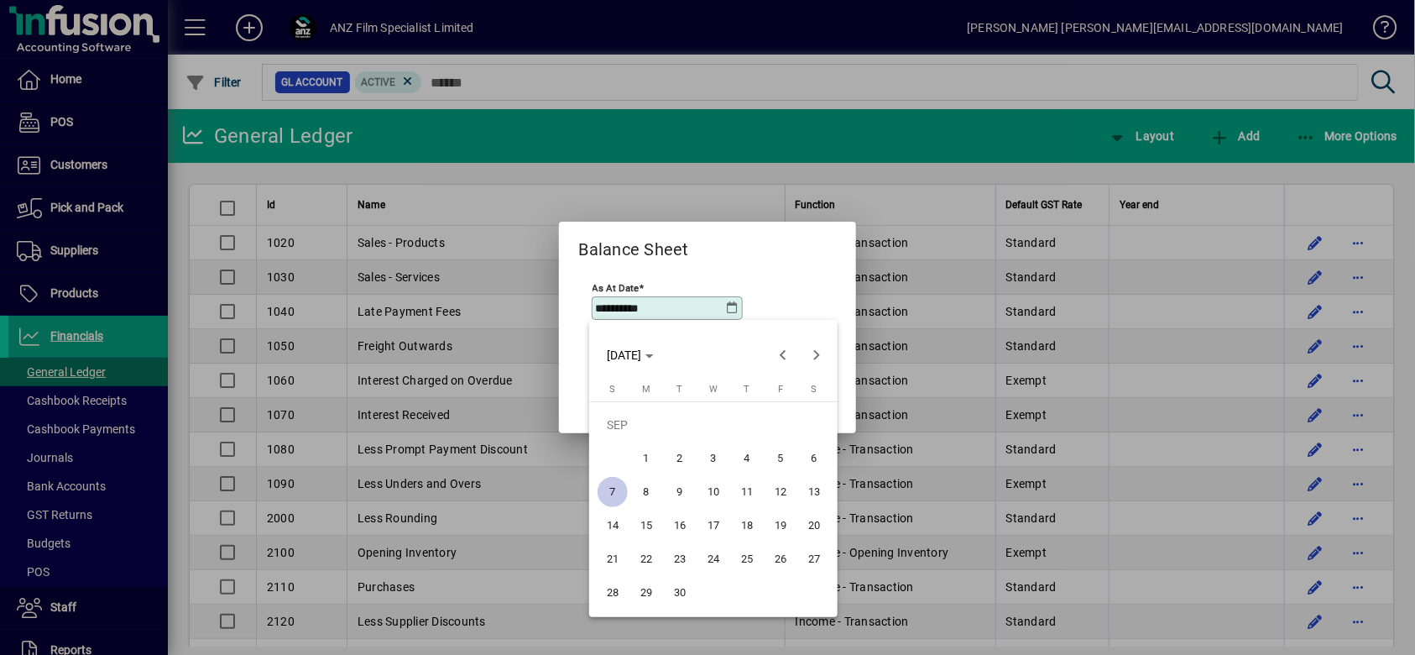
click at [684, 582] on span "30" at bounding box center [680, 592] width 30 height 30
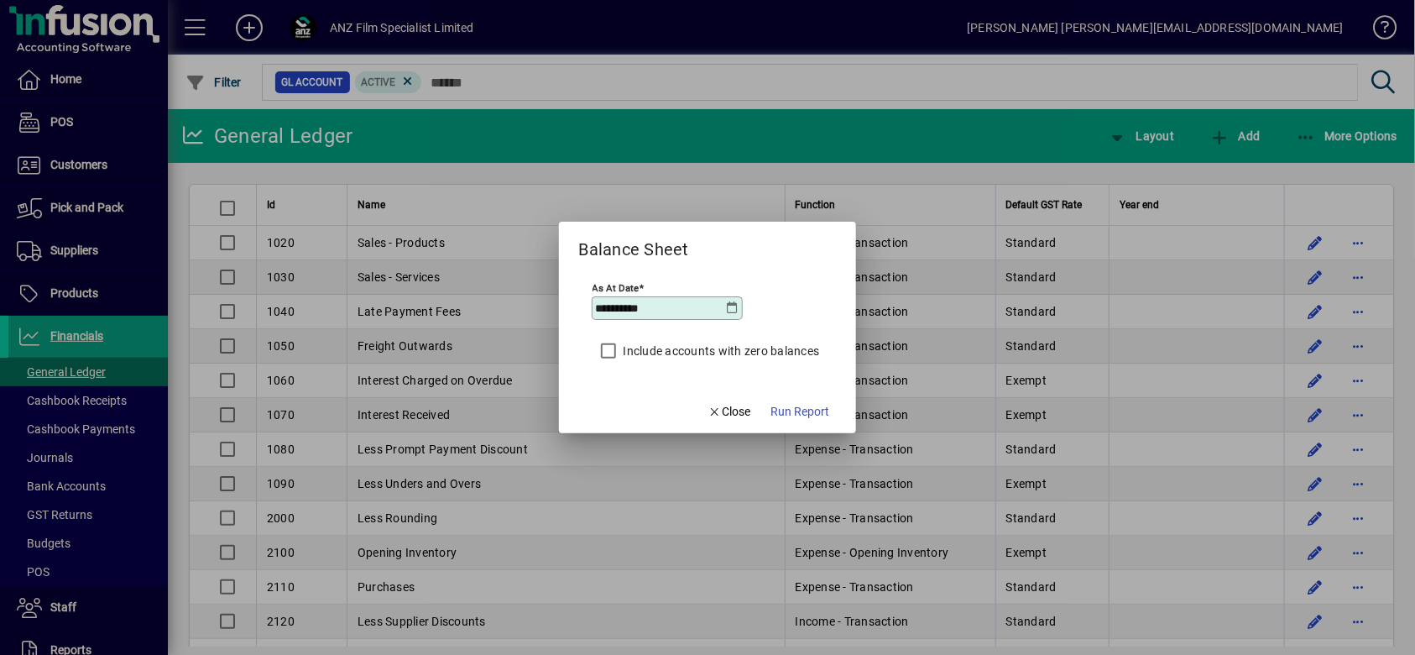
type input "**********"
click at [820, 416] on span "Run Report" at bounding box center [800, 412] width 59 height 18
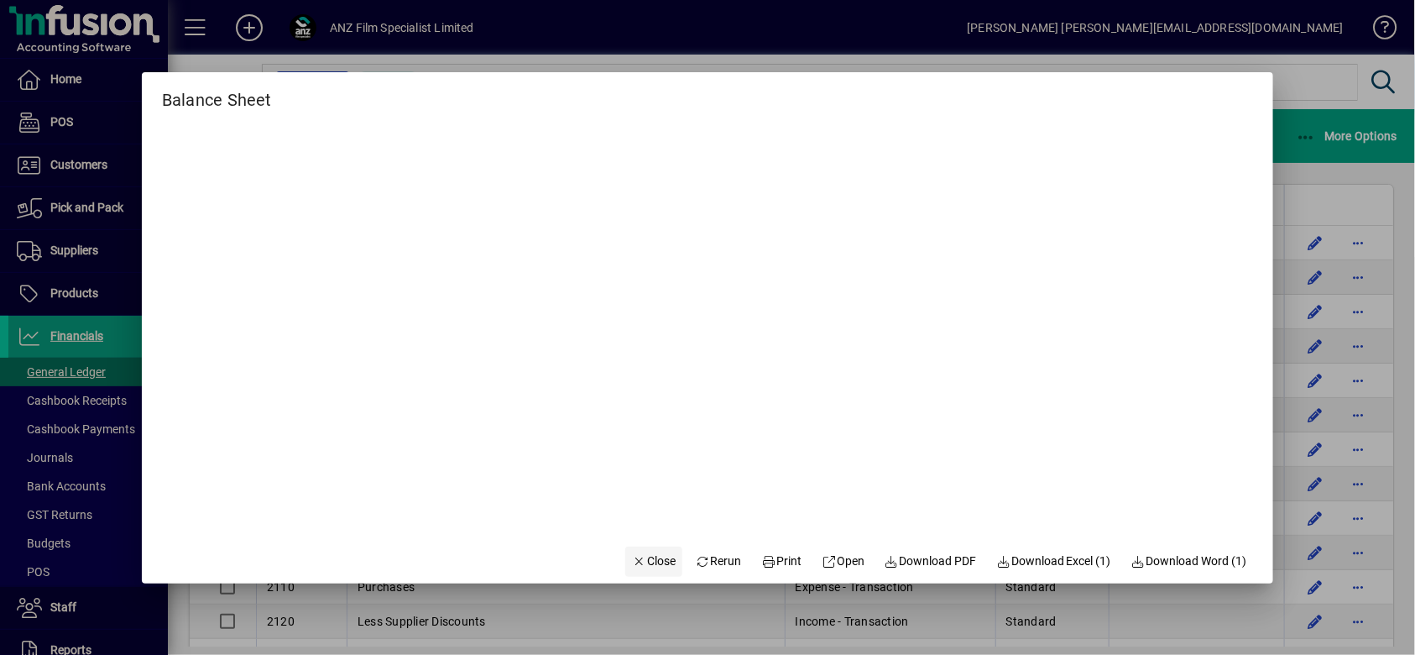
click at [653, 567] on span "Close" at bounding box center [654, 561] width 44 height 18
